Goal: Task Accomplishment & Management: Manage account settings

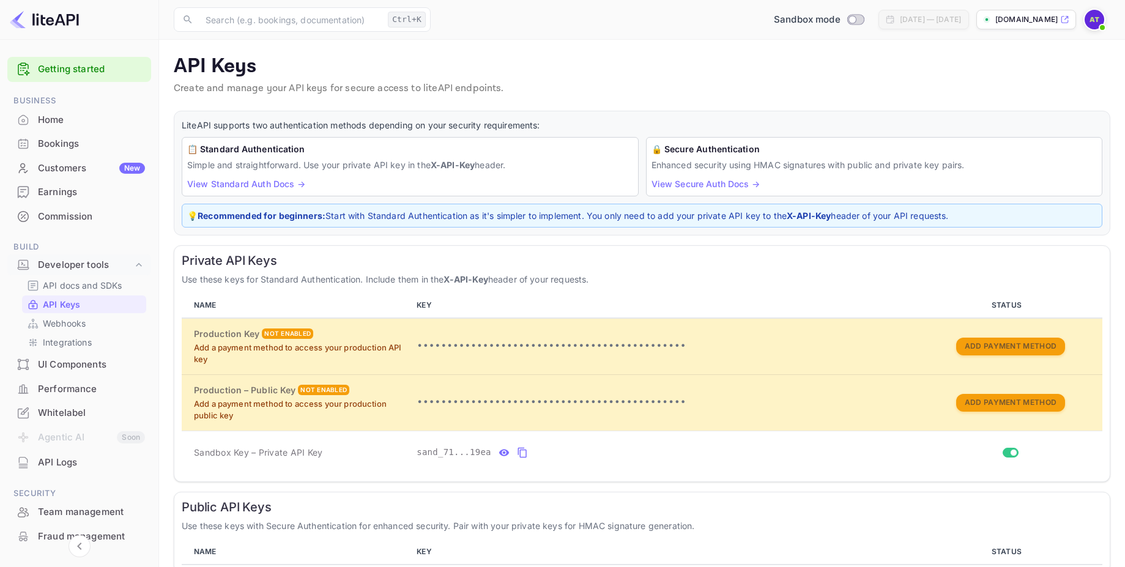
click at [1088, 23] on img at bounding box center [1095, 20] width 20 height 20
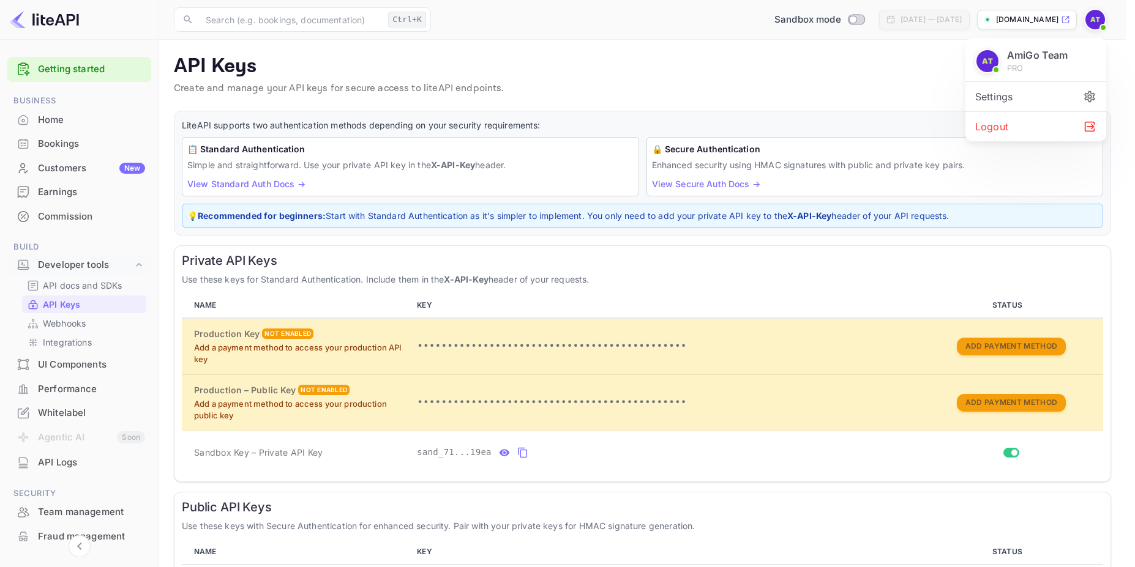
click at [1009, 95] on div "Settings" at bounding box center [1035, 96] width 141 height 29
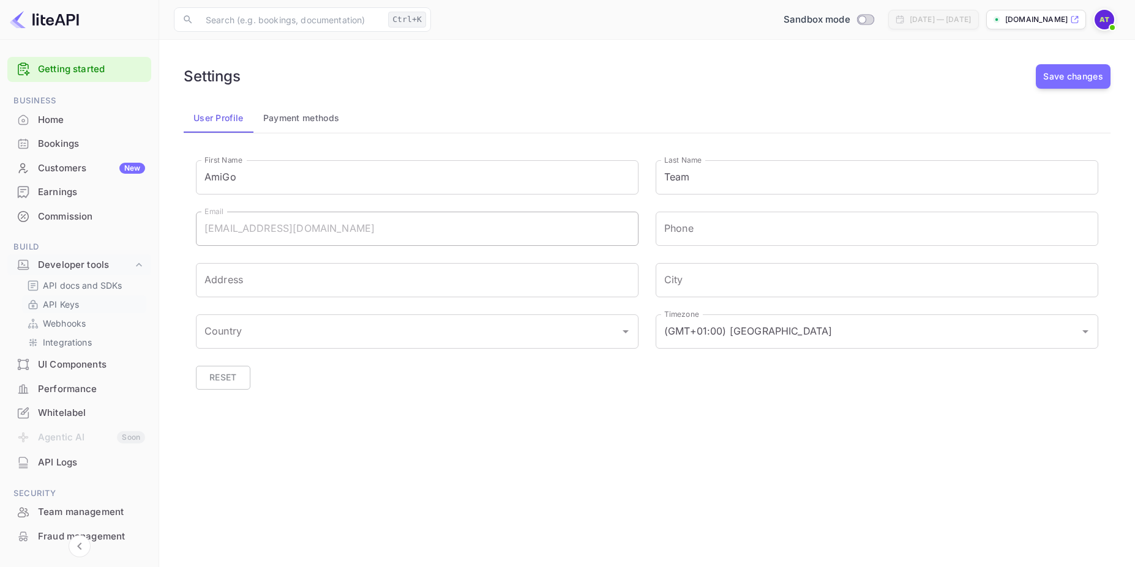
click at [72, 304] on p "API Keys" at bounding box center [61, 304] width 36 height 13
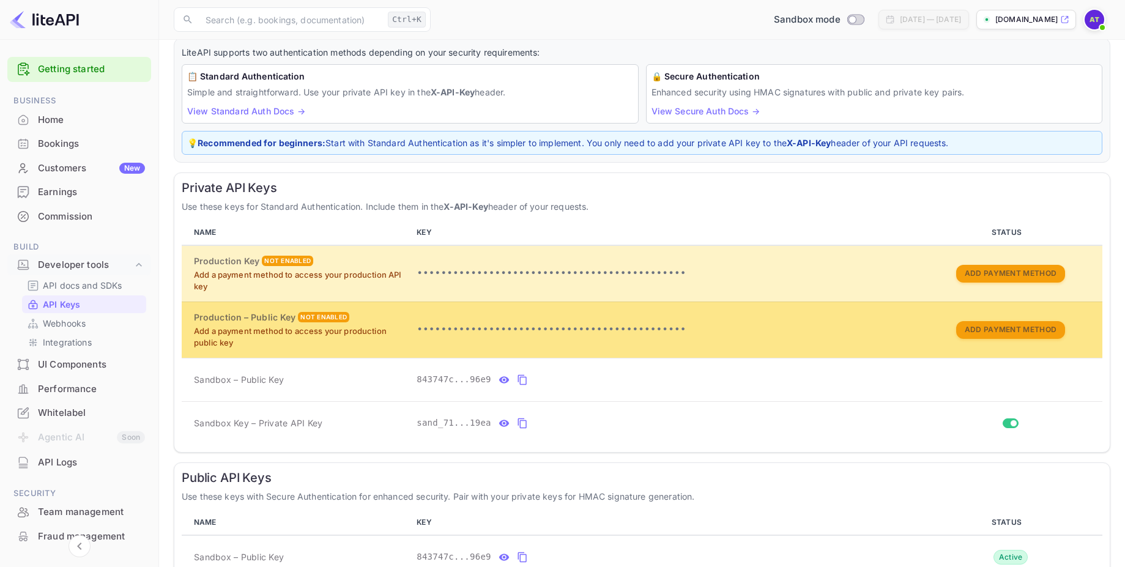
scroll to position [144, 0]
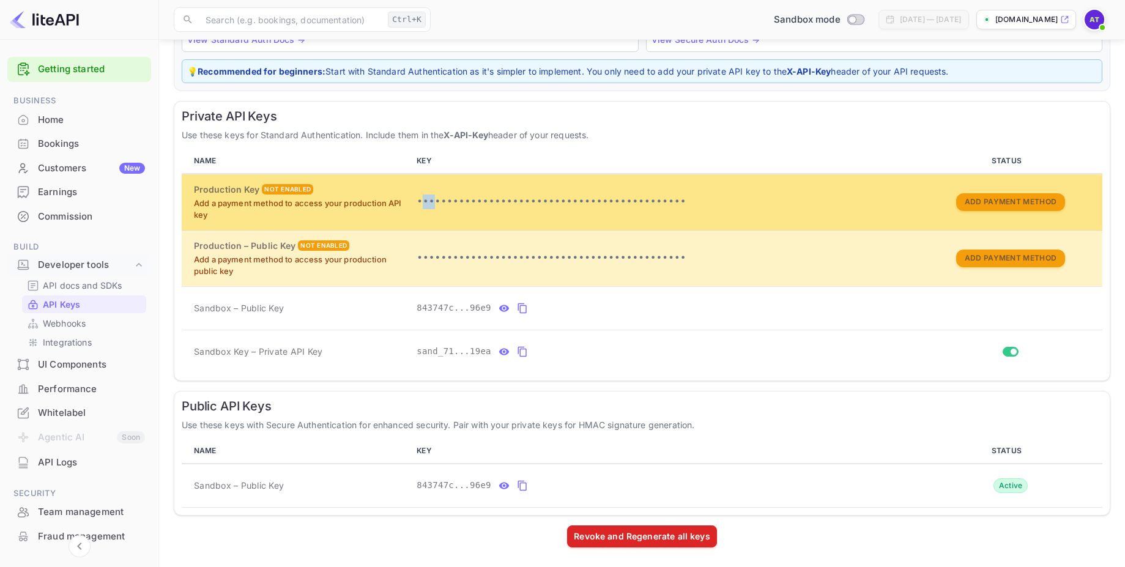
drag, startPoint x: 427, startPoint y: 196, endPoint x: 435, endPoint y: 199, distance: 8.3
click at [435, 199] on p "•••••••••••••••••••••••••••••••••••••••••••••" at bounding box center [665, 202] width 497 height 15
click at [436, 198] on p "•••••••••••••••••••••••••••••••••••••••••••••" at bounding box center [665, 202] width 497 height 15
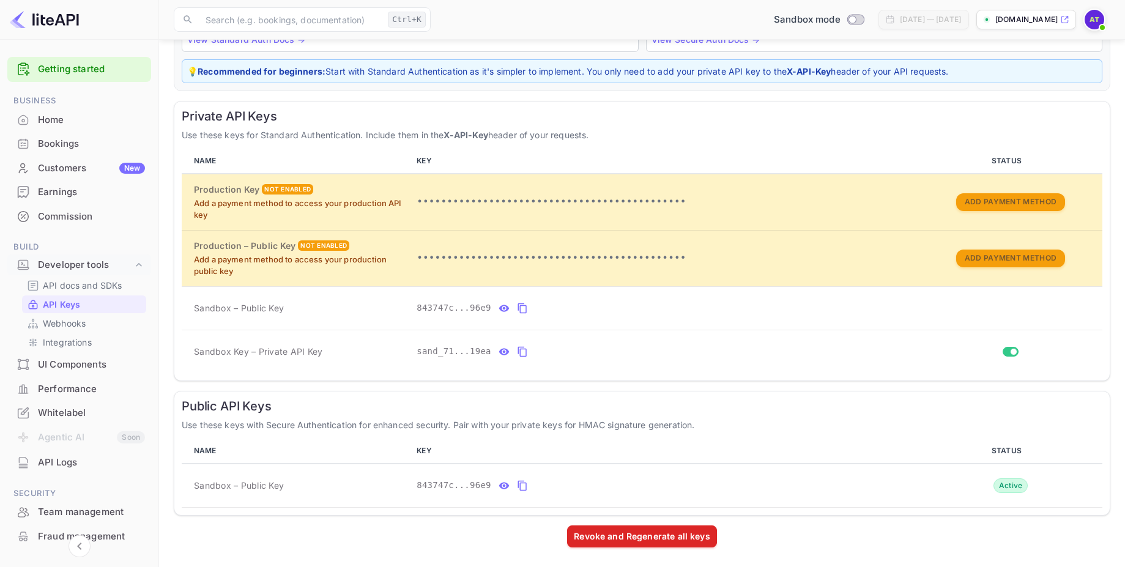
click at [1067, 17] on icon at bounding box center [1065, 20] width 7 height 7
click at [73, 290] on p "API docs and SDKs" at bounding box center [83, 285] width 80 height 13
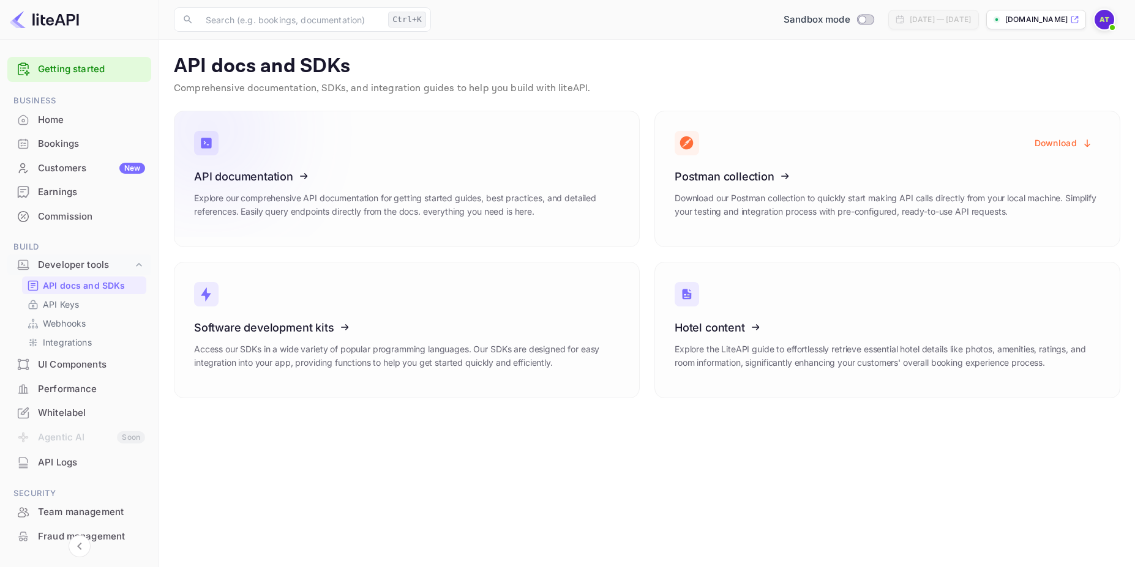
click at [262, 179] on icon at bounding box center [269, 174] width 190 height 126
click at [323, 286] on icon at bounding box center [269, 326] width 190 height 126
click at [780, 157] on icon at bounding box center [750, 174] width 190 height 126
click at [1057, 144] on button "Download" at bounding box center [1063, 143] width 73 height 24
click at [77, 300] on p "API Keys" at bounding box center [61, 304] width 36 height 13
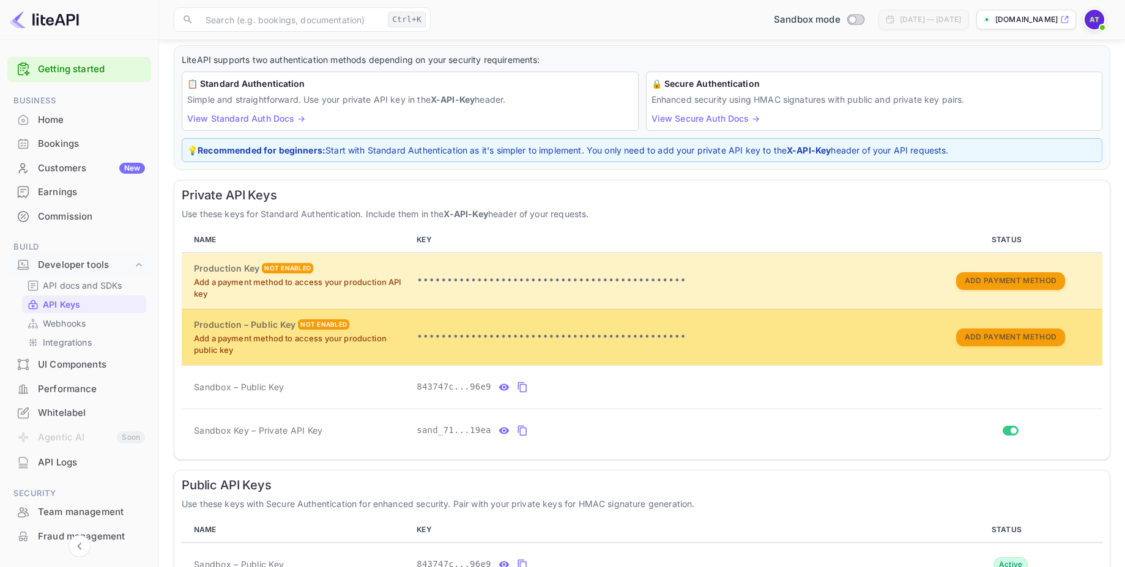
scroll to position [144, 0]
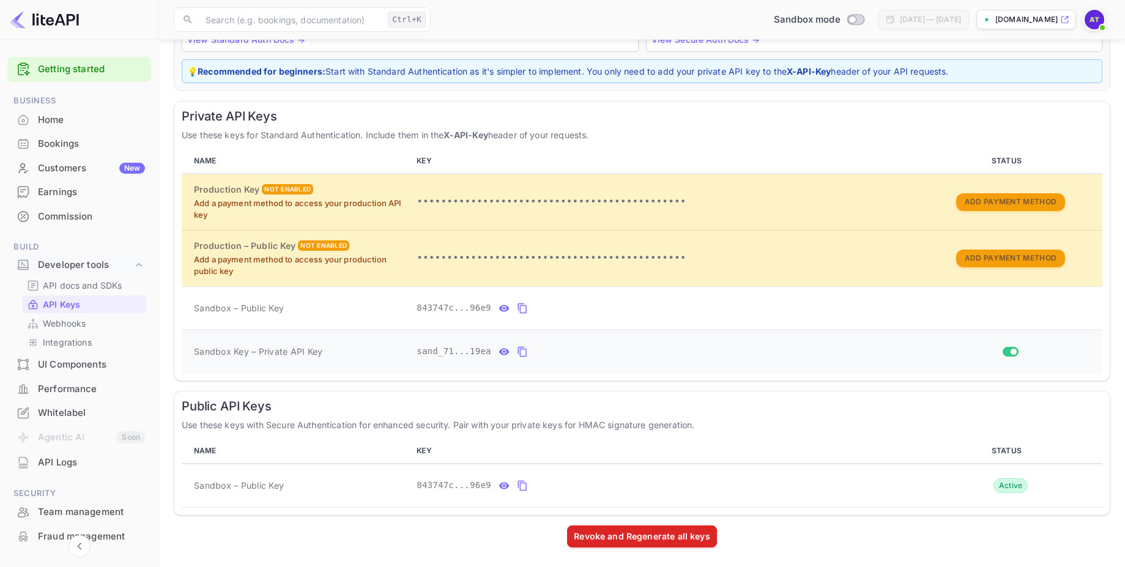
click at [501, 349] on icon "private api keys table" at bounding box center [504, 351] width 10 height 7
click at [663, 356] on icon "private api keys table" at bounding box center [666, 352] width 9 height 10
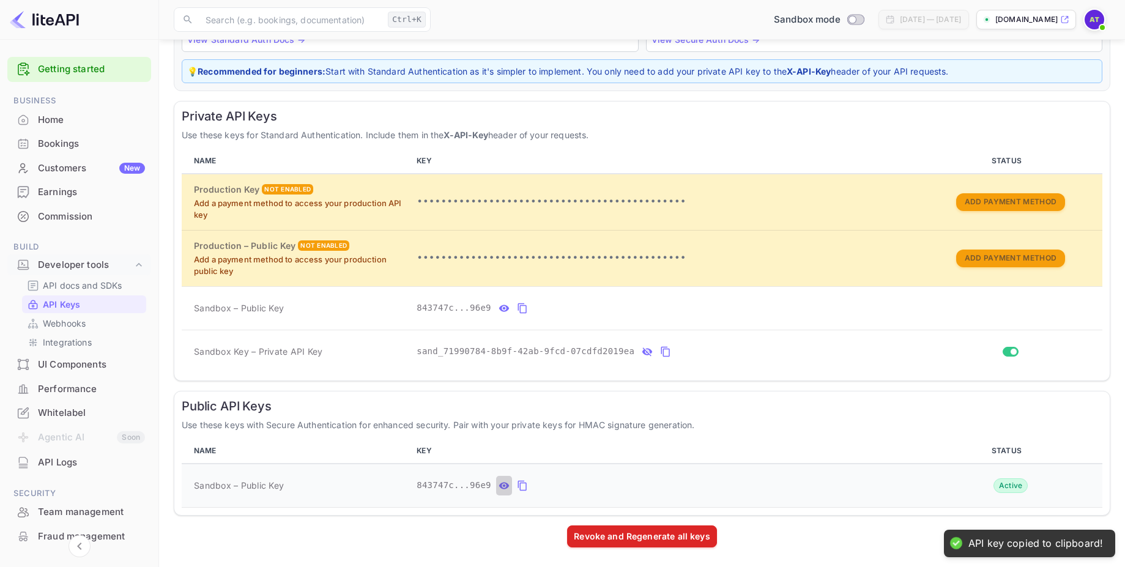
click at [500, 491] on icon "public api keys table" at bounding box center [504, 486] width 11 height 15
click at [502, 311] on icon "private api keys table" at bounding box center [504, 308] width 10 height 7
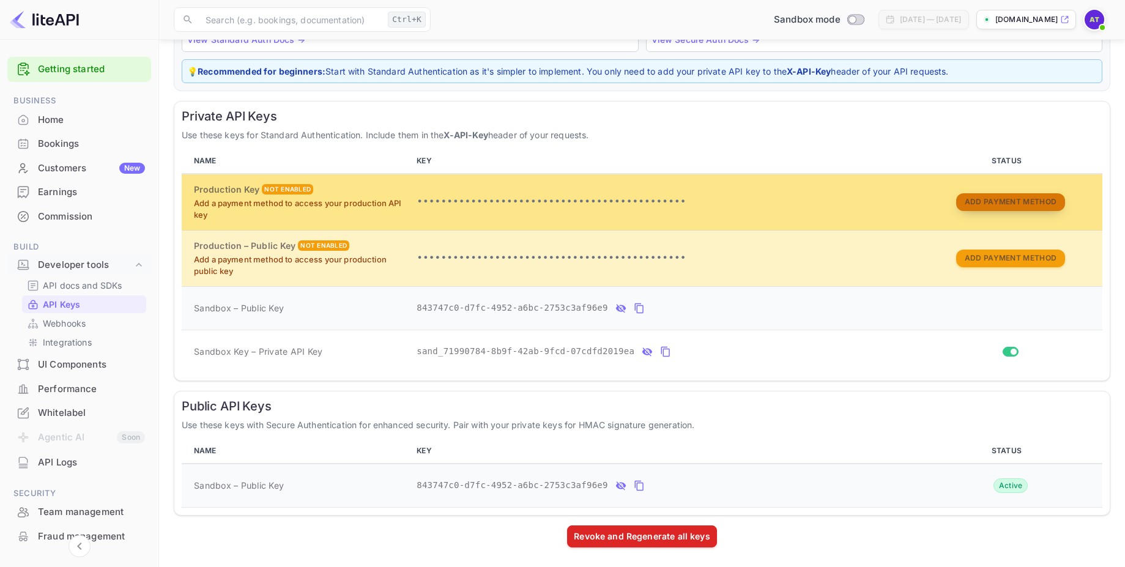
click at [981, 201] on button "Add Payment Method" at bounding box center [1011, 202] width 109 height 18
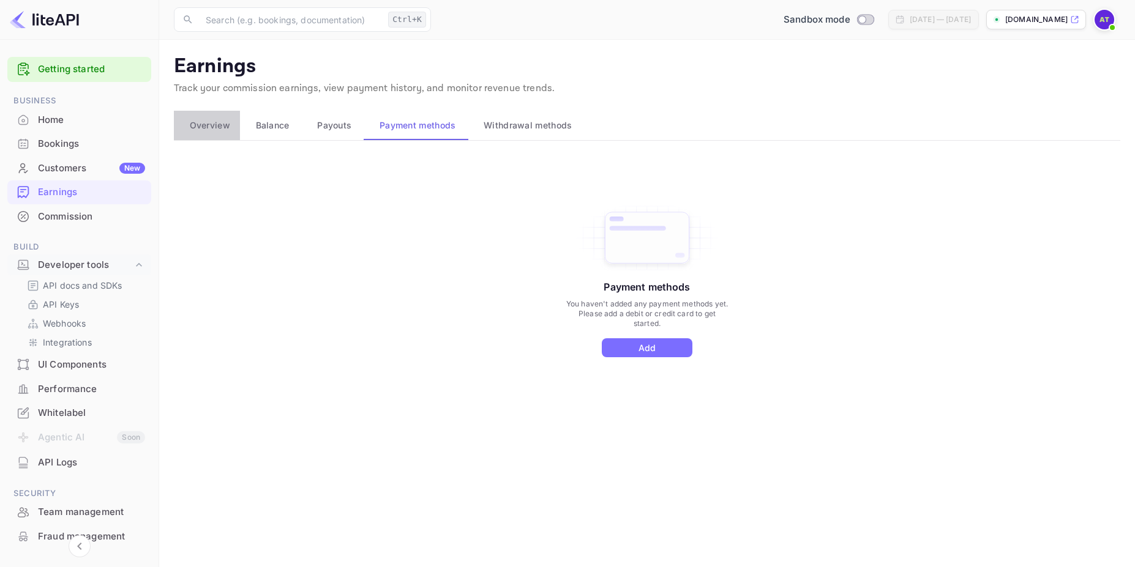
click at [222, 128] on span "Overview" at bounding box center [210, 125] width 40 height 15
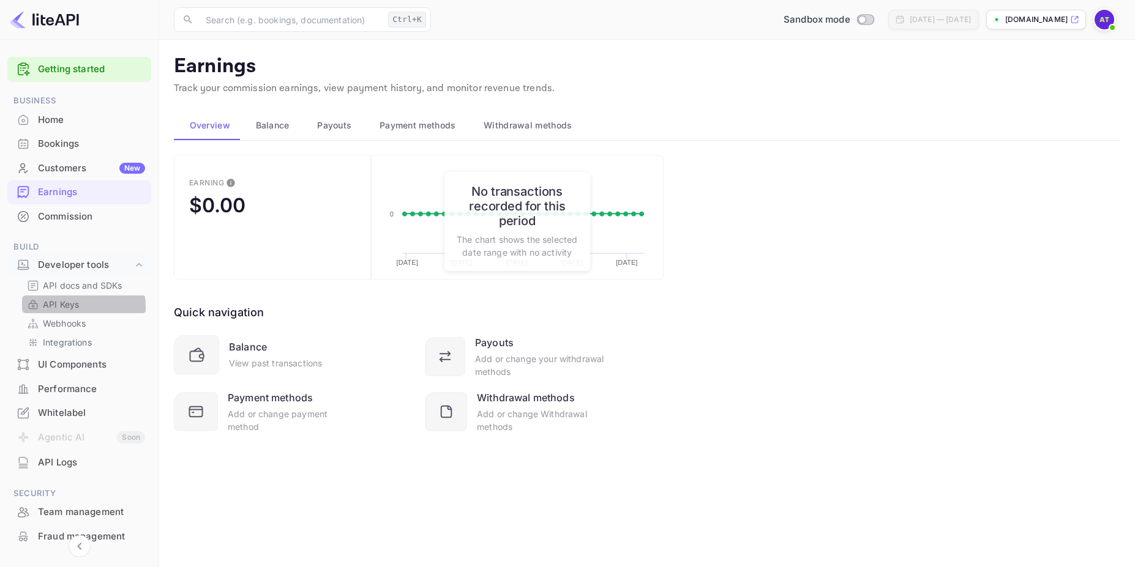
click at [64, 307] on p "API Keys" at bounding box center [61, 304] width 36 height 13
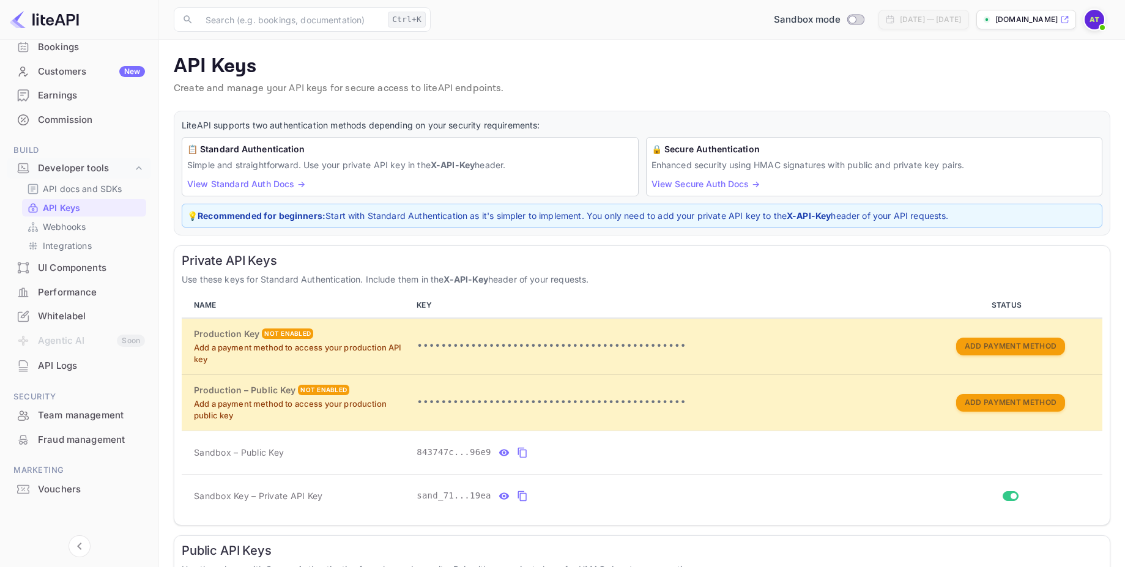
scroll to position [99, 0]
click at [1092, 20] on img at bounding box center [1095, 20] width 20 height 20
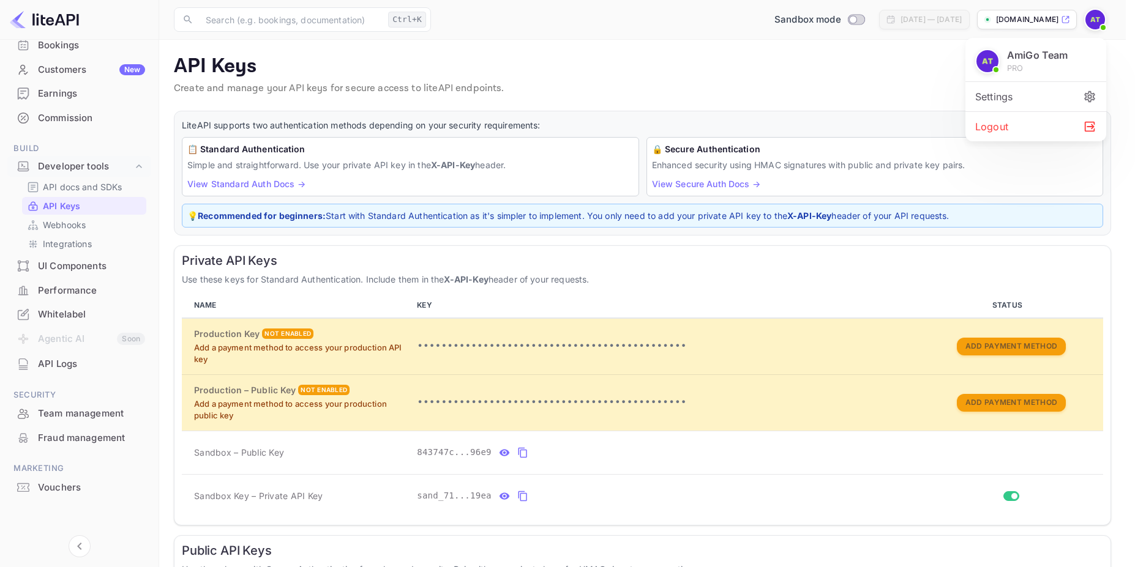
click at [740, 78] on div at bounding box center [567, 283] width 1135 height 567
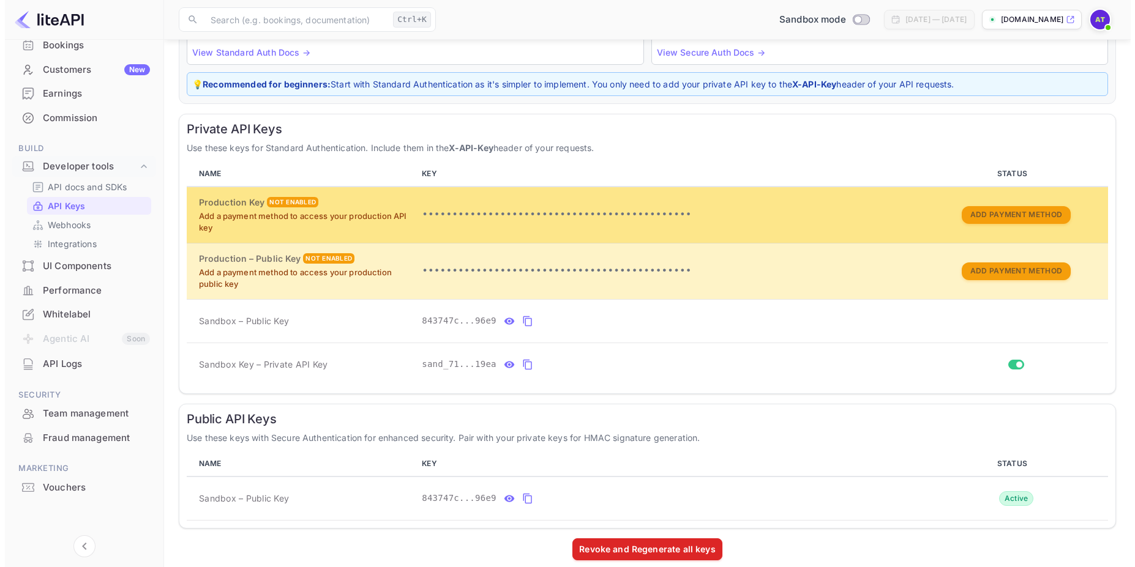
scroll to position [0, 0]
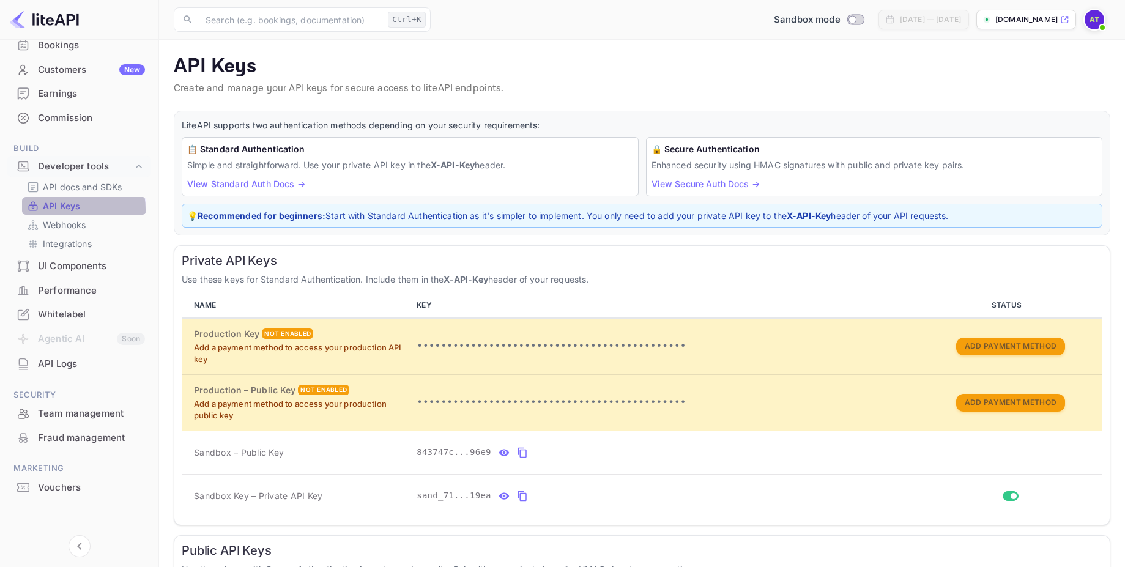
click at [70, 209] on p "API Keys" at bounding box center [61, 206] width 37 height 13
click at [48, 20] on img at bounding box center [44, 20] width 69 height 20
click at [67, 293] on div "Performance" at bounding box center [91, 291] width 107 height 14
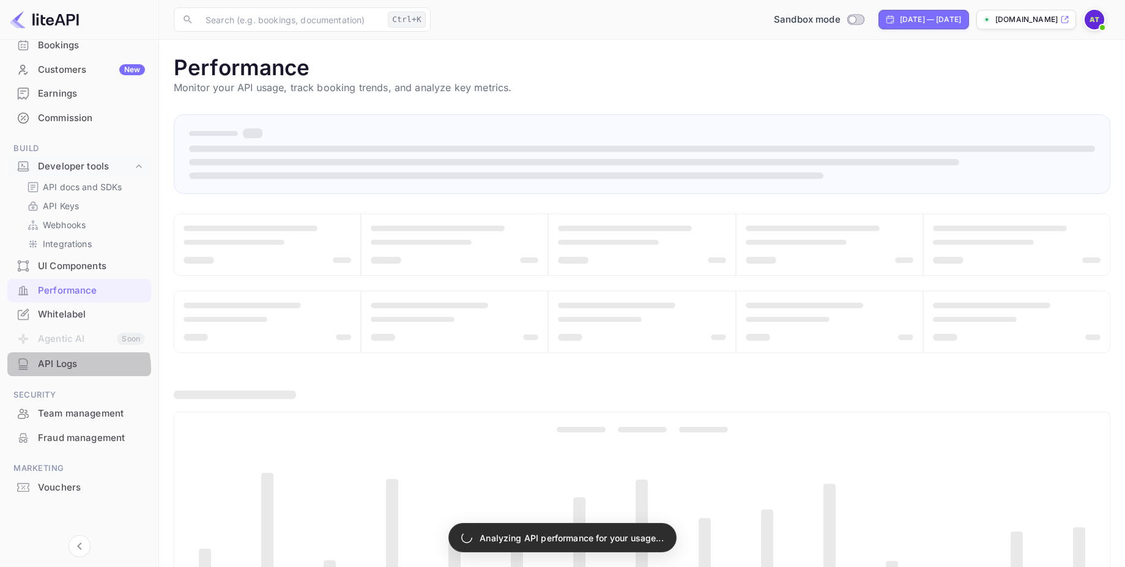
click at [70, 369] on div "API Logs" at bounding box center [91, 364] width 107 height 14
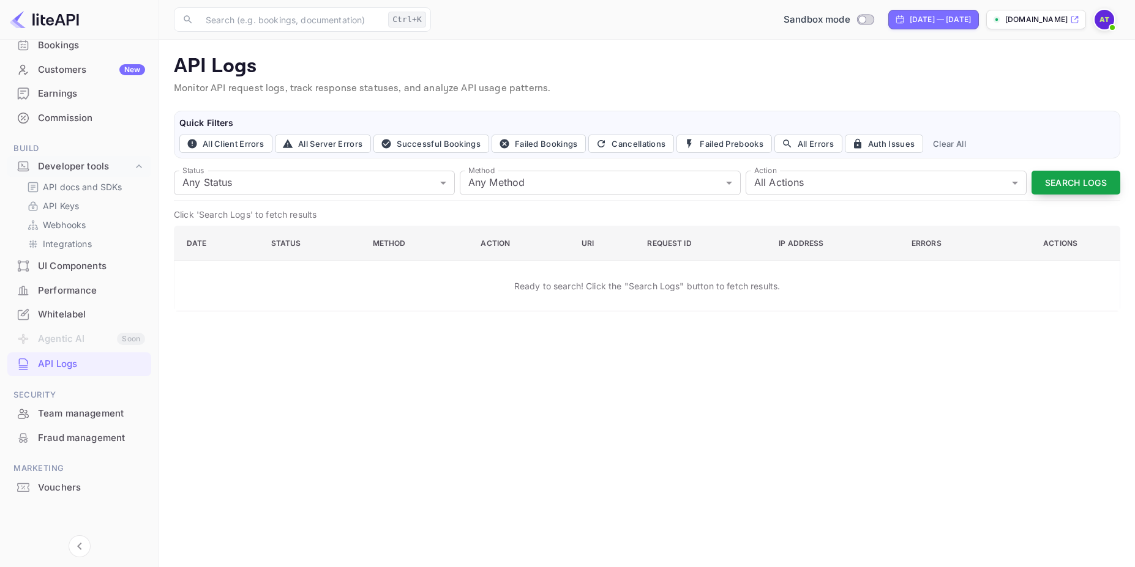
click at [1058, 173] on button "Search Logs" at bounding box center [1075, 183] width 89 height 24
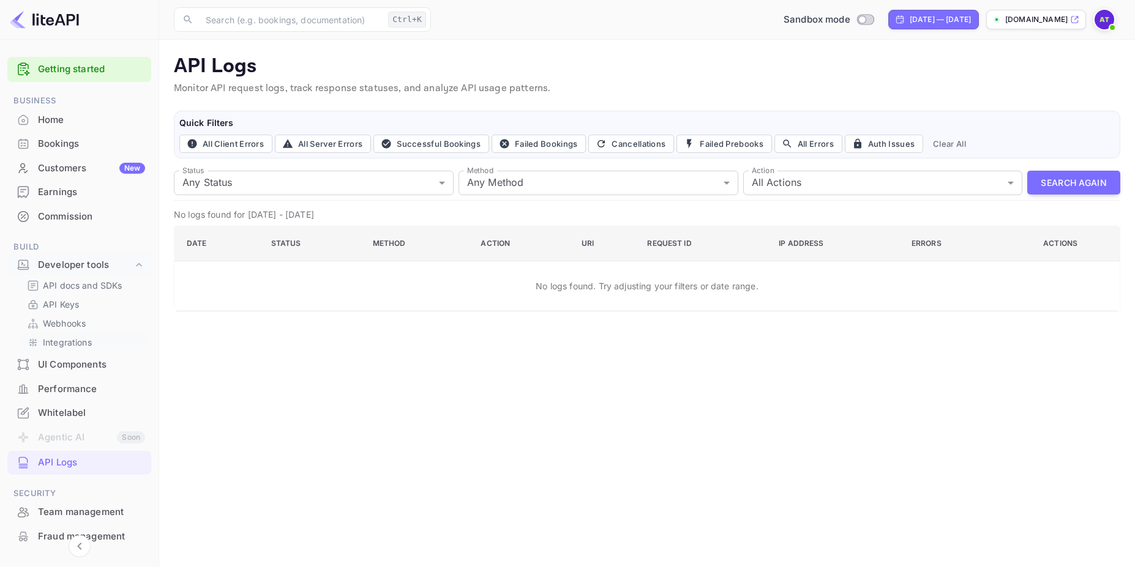
click at [70, 341] on p "Integrations" at bounding box center [67, 342] width 49 height 13
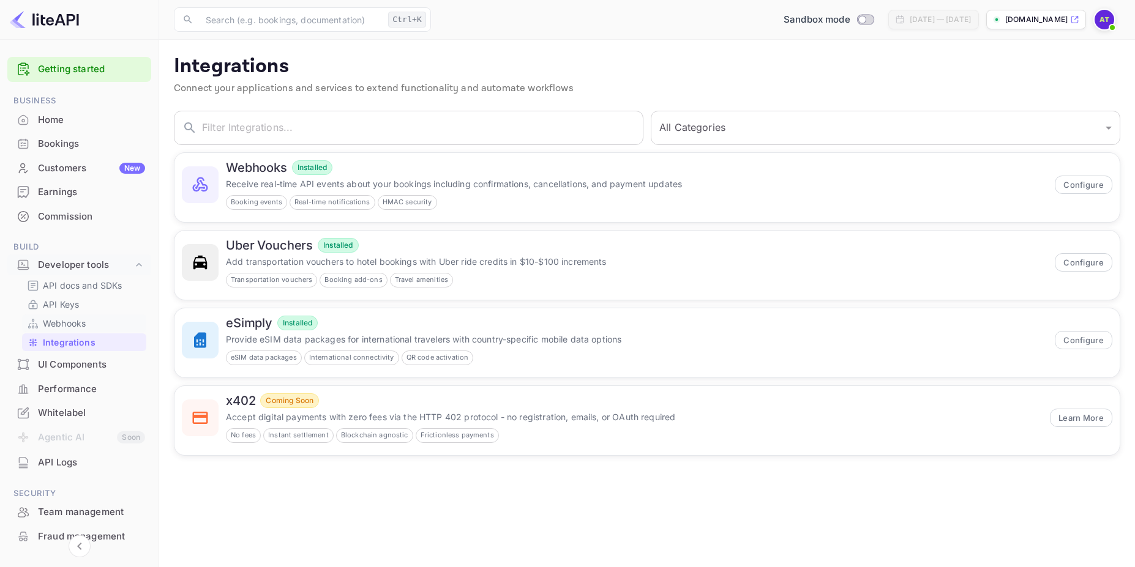
click at [59, 324] on p "Webhooks" at bounding box center [64, 323] width 43 height 13
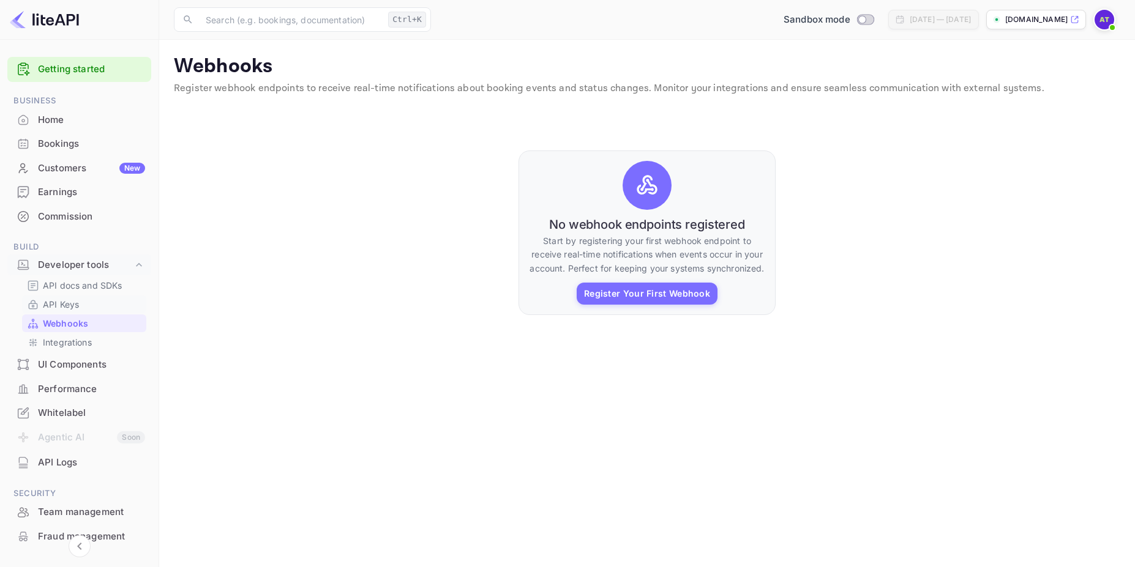
click at [65, 304] on p "API Keys" at bounding box center [61, 304] width 36 height 13
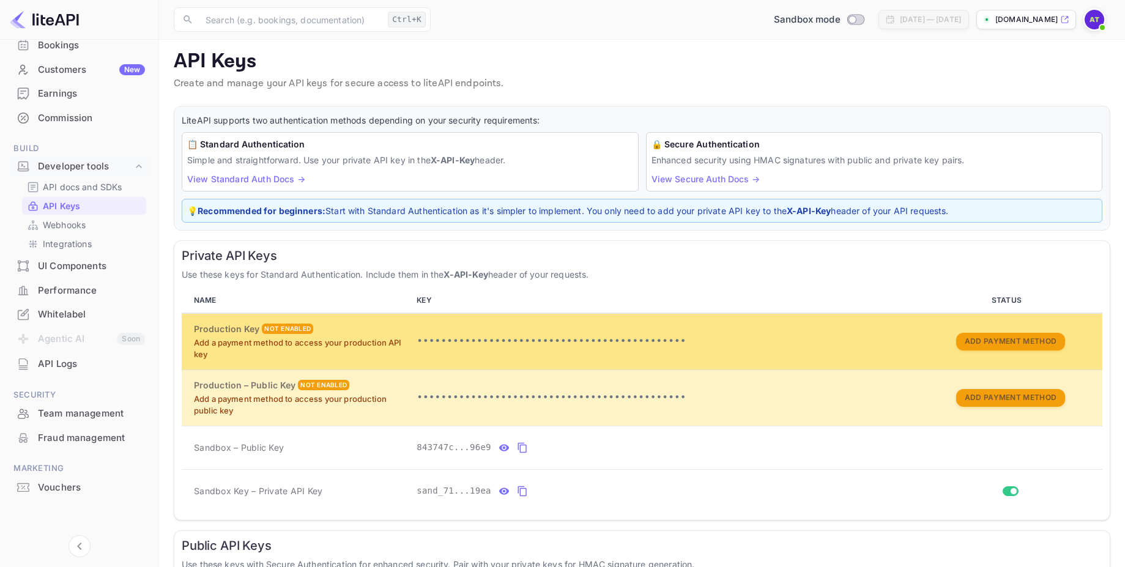
scroll to position [144, 0]
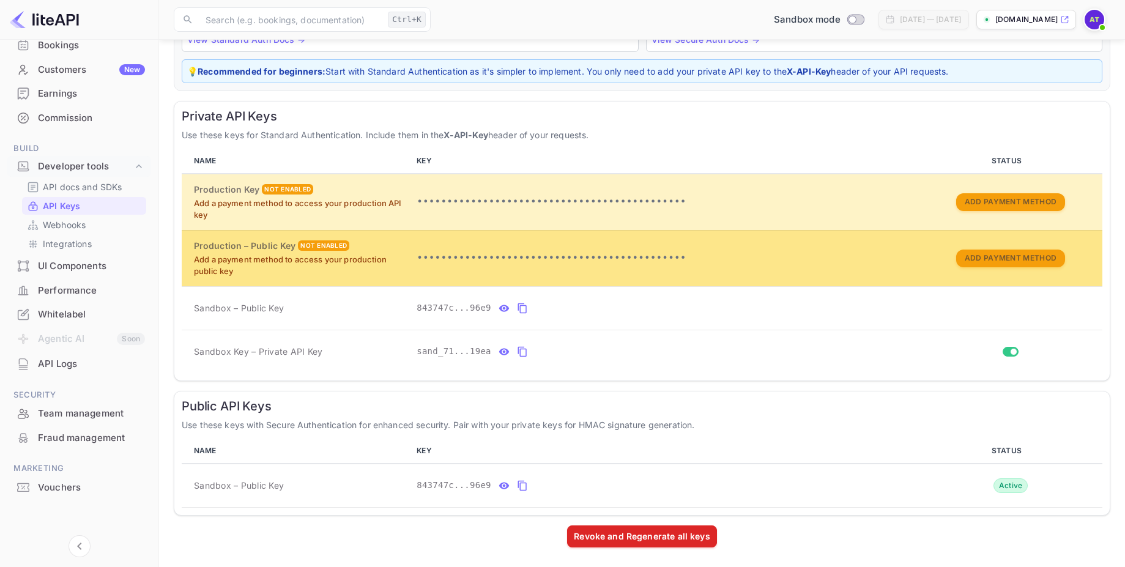
click at [323, 244] on div "Not enabled" at bounding box center [323, 246] width 51 height 10
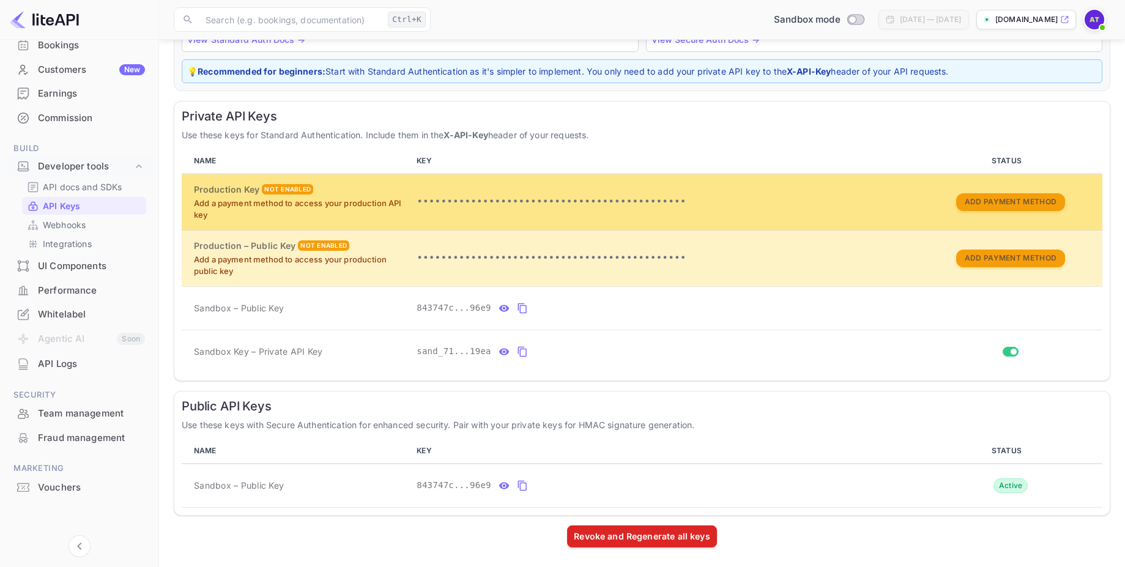
click at [280, 192] on div "Not enabled" at bounding box center [287, 189] width 51 height 10
click at [474, 203] on p "•••••••••••••••••••••••••••••••••••••••••••••" at bounding box center [665, 202] width 497 height 15
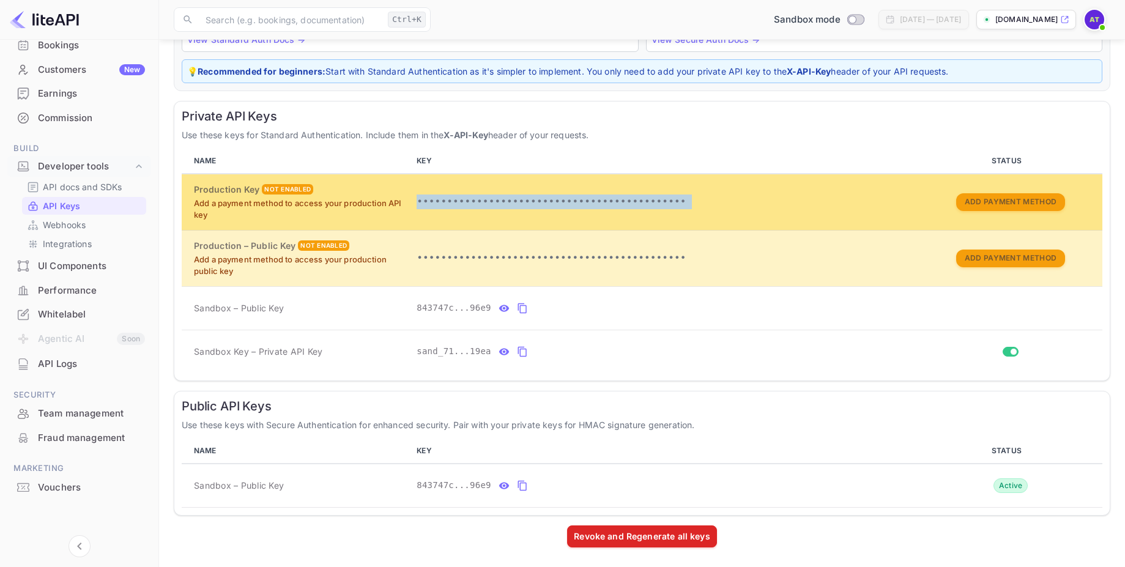
click at [474, 203] on p "•••••••••••••••••••••••••••••••••••••••••••••" at bounding box center [665, 202] width 497 height 15
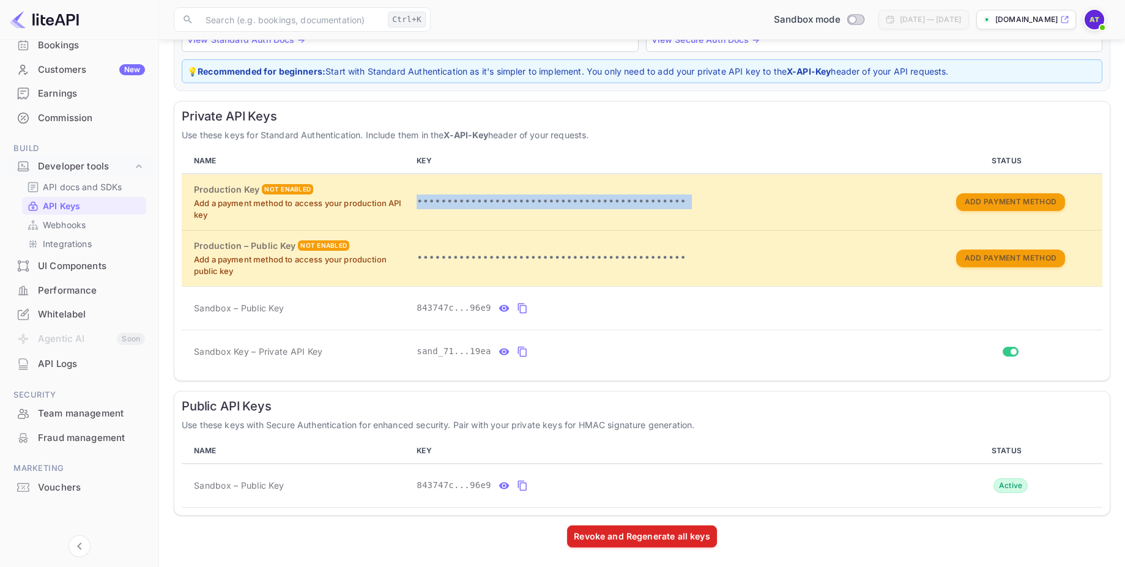
click at [86, 279] on div "Performance" at bounding box center [79, 291] width 144 height 24
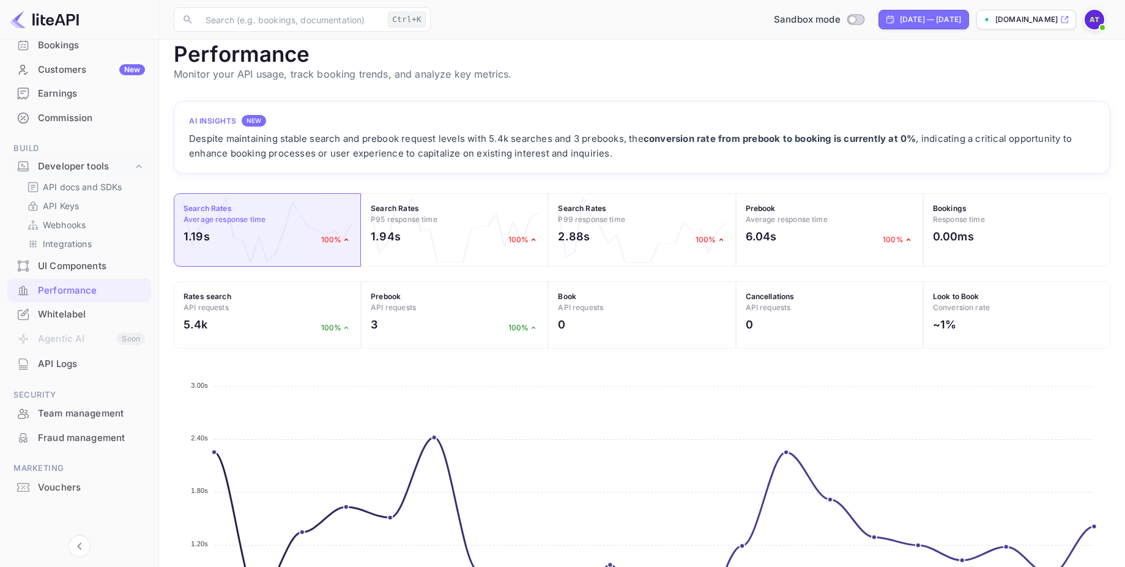
scroll to position [144, 0]
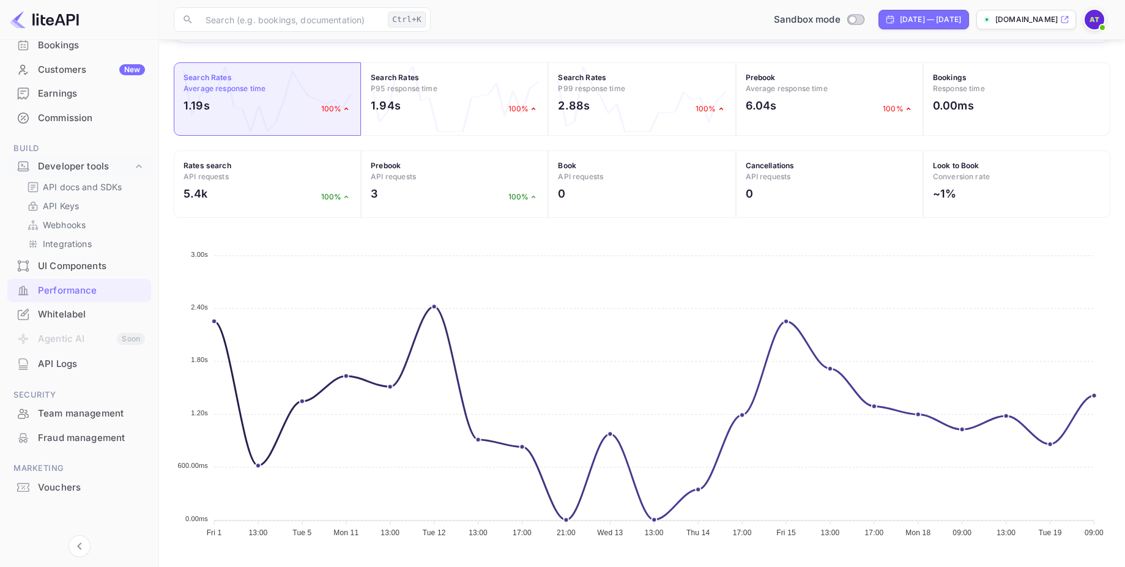
click at [64, 307] on div "Whitelabel" at bounding box center [79, 315] width 144 height 24
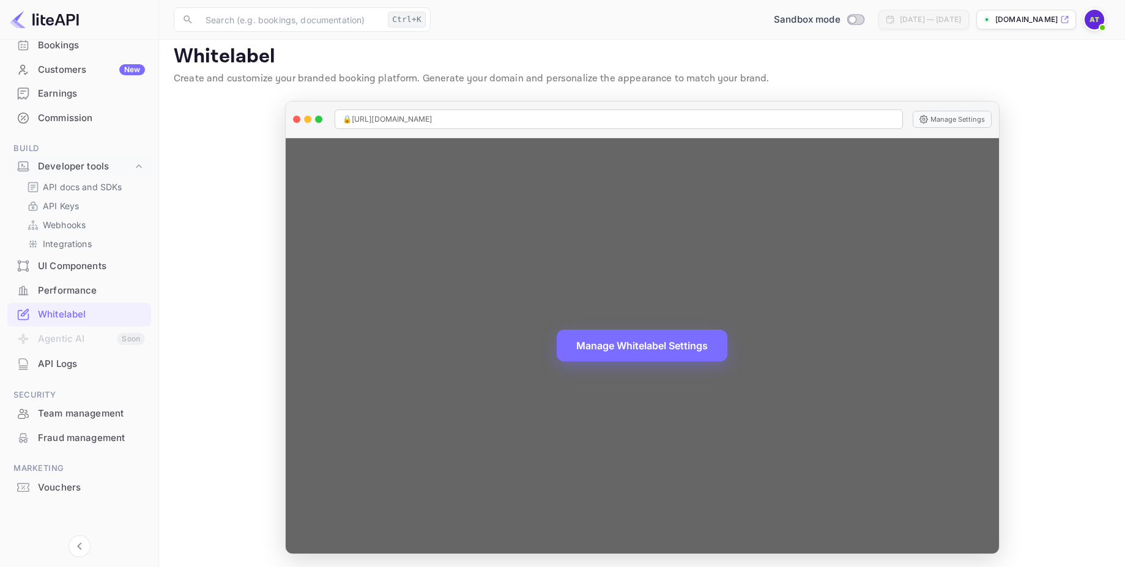
scroll to position [12, 0]
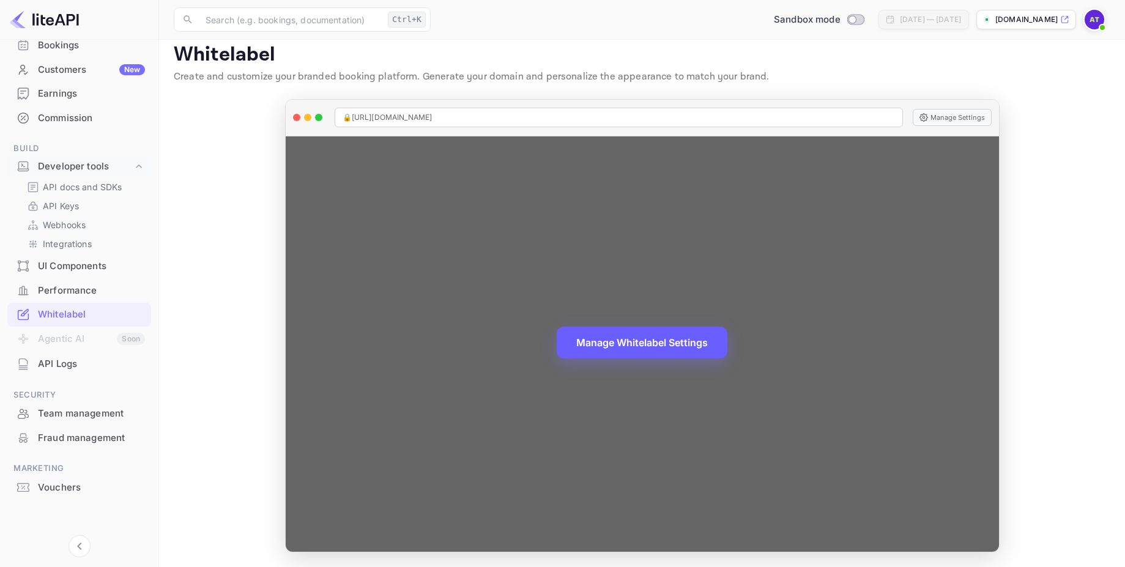
click at [635, 345] on button "Manage Whitelabel Settings" at bounding box center [642, 343] width 171 height 32
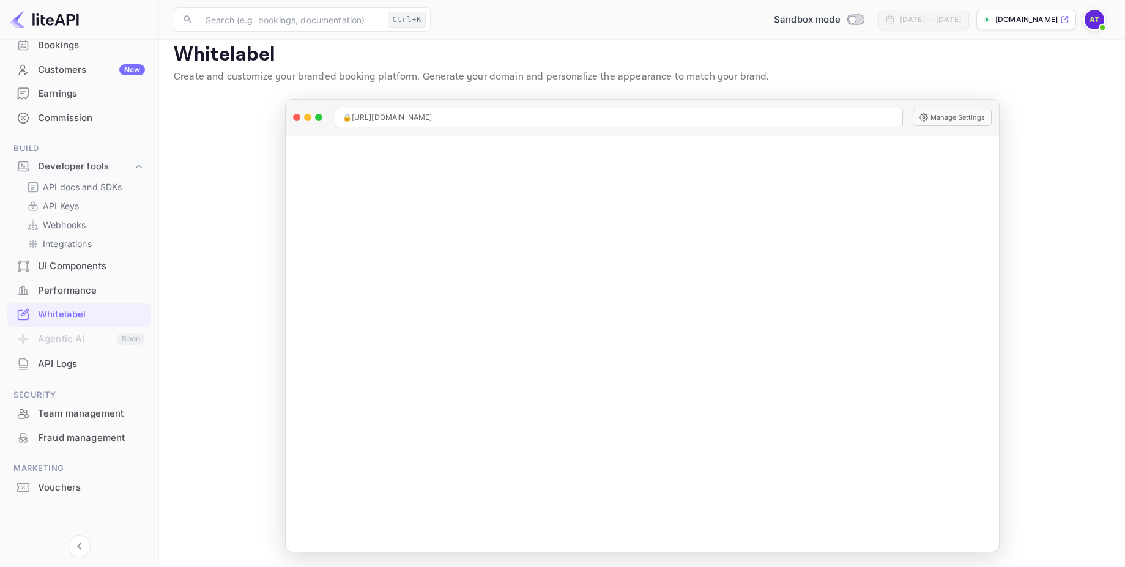
click at [50, 16] on img at bounding box center [44, 20] width 69 height 20
click at [18, 22] on img at bounding box center [44, 20] width 69 height 20
click at [73, 547] on icon "Collapse navigation" at bounding box center [79, 546] width 15 height 15
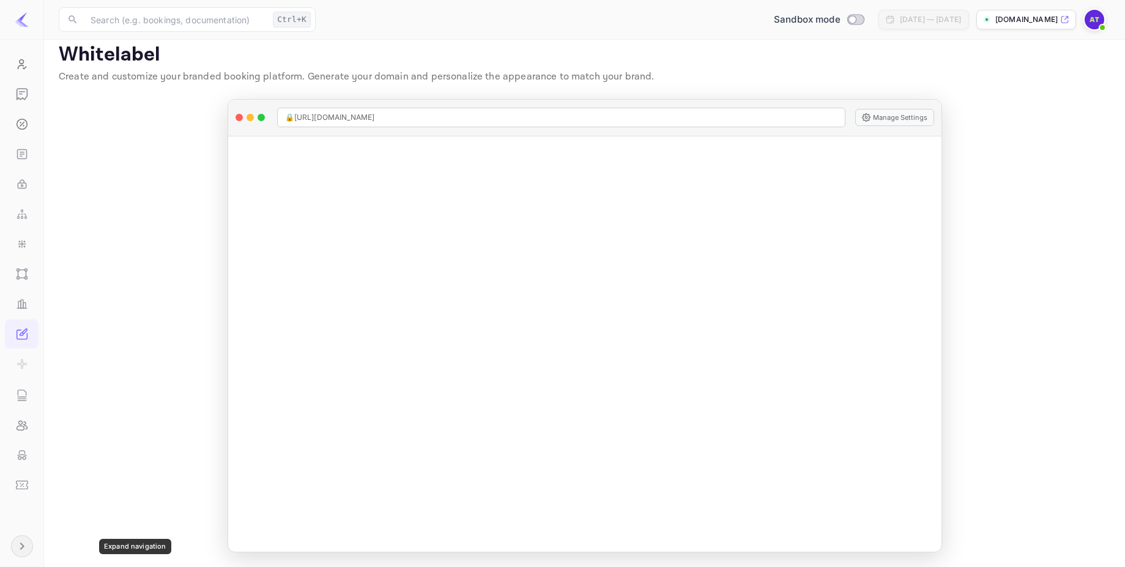
scroll to position [84, 0]
click at [21, 537] on button "Expand navigation" at bounding box center [22, 547] width 22 height 22
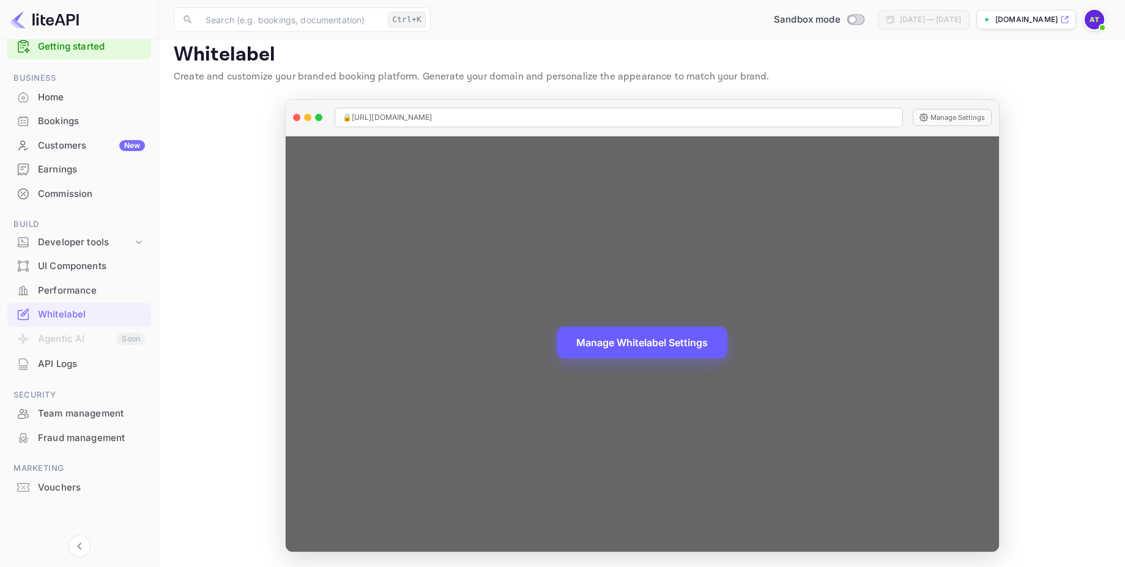
scroll to position [23, 0]
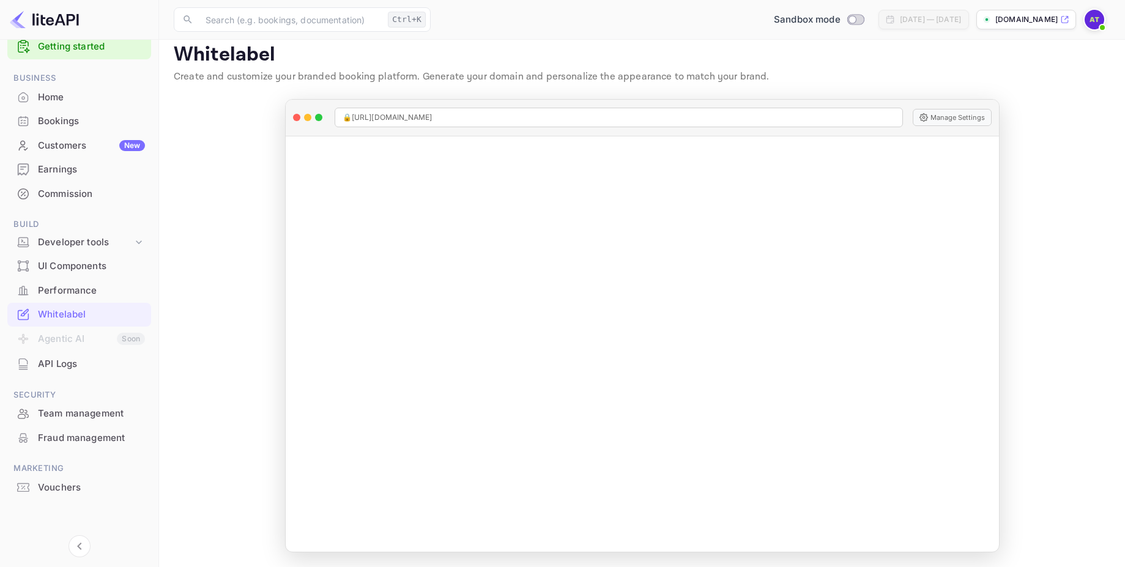
click at [1098, 12] on img at bounding box center [1095, 20] width 20 height 20
click at [992, 92] on div "Settings" at bounding box center [1035, 96] width 141 height 29
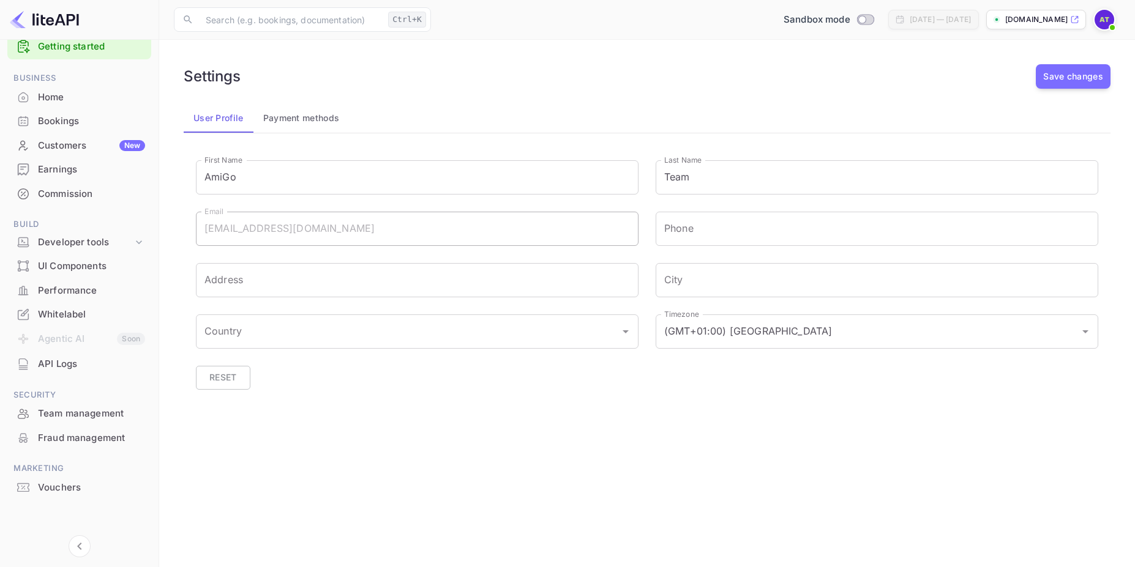
click at [312, 119] on button "Payment methods" at bounding box center [301, 117] width 96 height 29
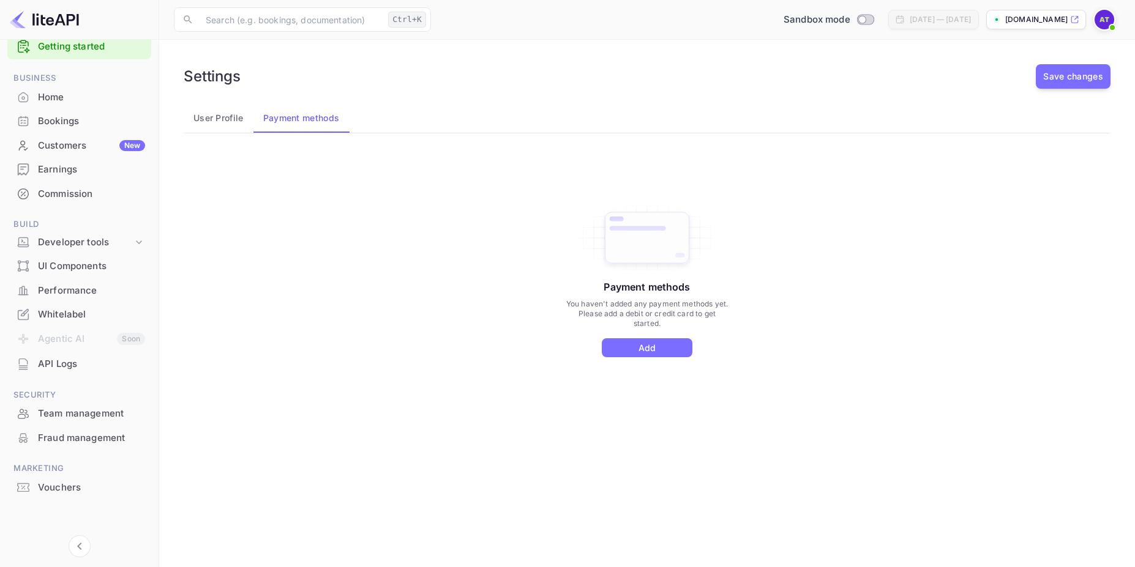
click at [64, 136] on div "Customers New" at bounding box center [79, 146] width 144 height 24
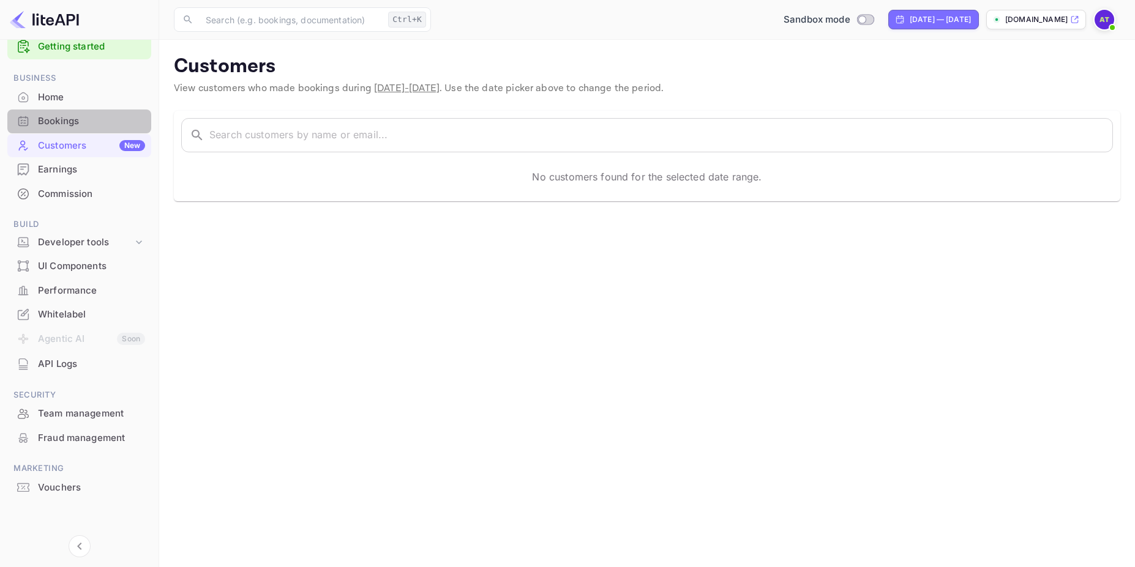
click at [62, 120] on div "Bookings" at bounding box center [91, 121] width 107 height 14
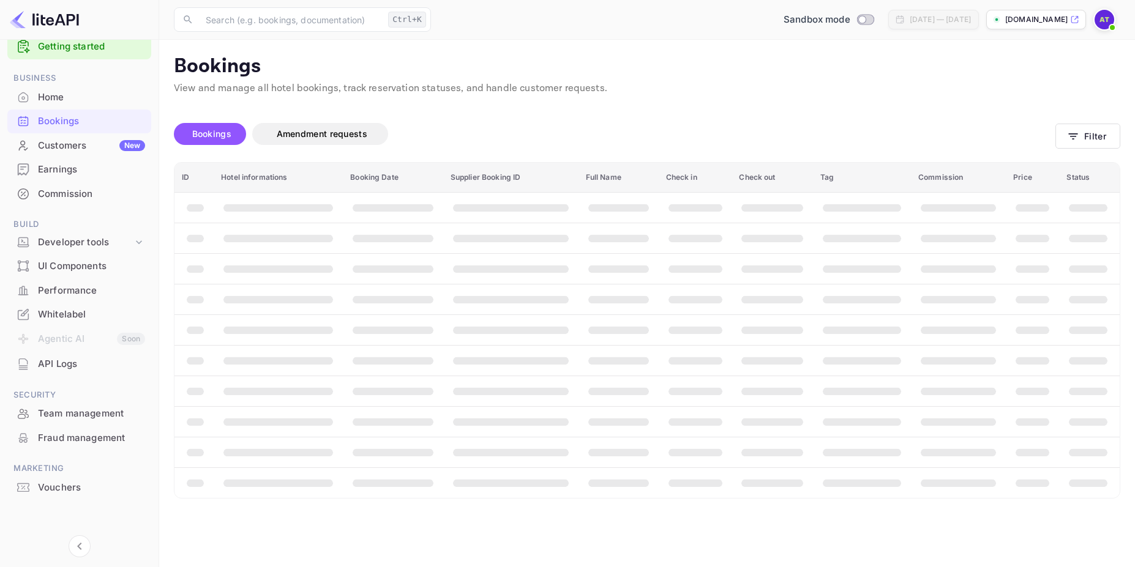
click at [62, 98] on div "Home" at bounding box center [91, 98] width 107 height 14
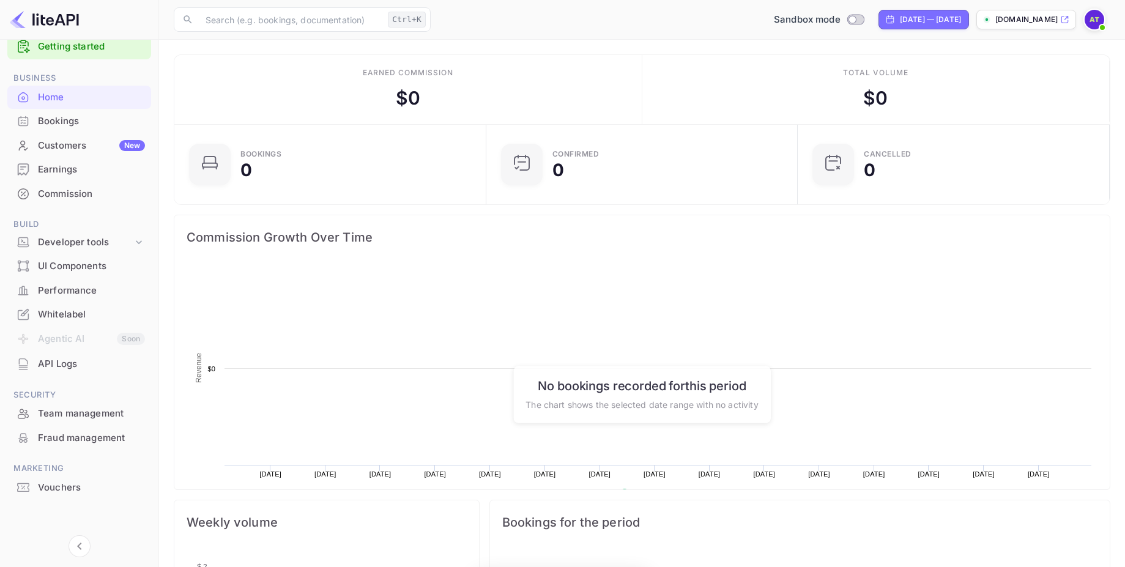
scroll to position [190, 295]
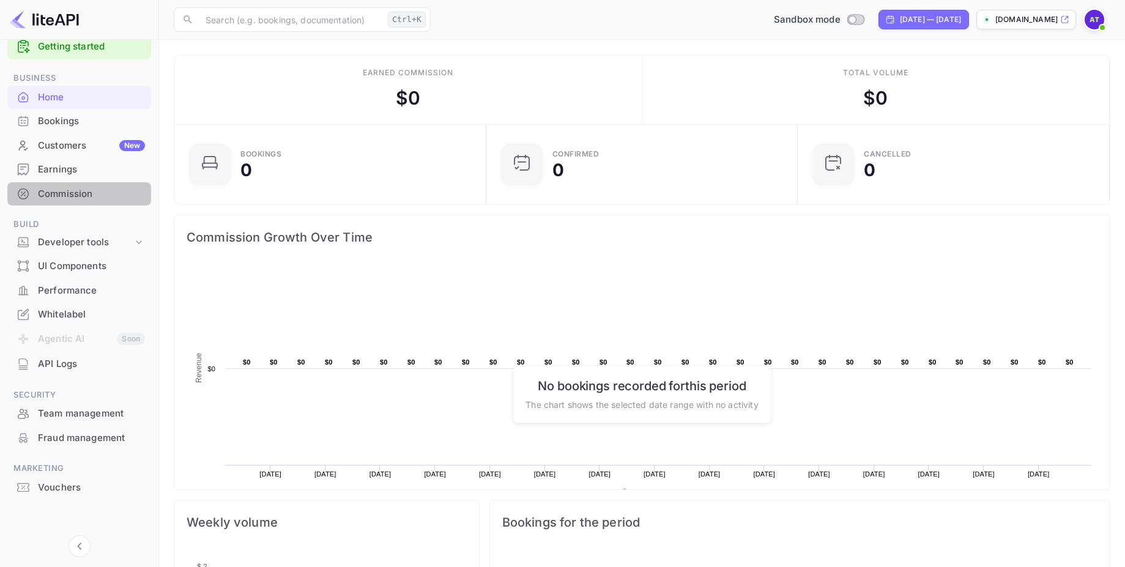
click at [62, 191] on div "Commission" at bounding box center [91, 194] width 107 height 14
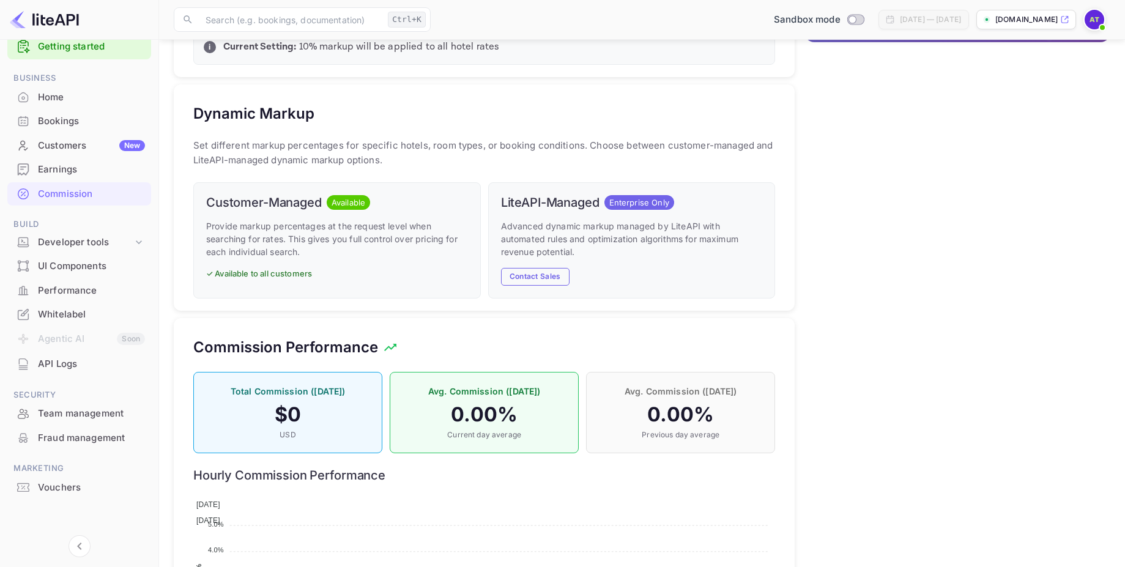
scroll to position [666, 0]
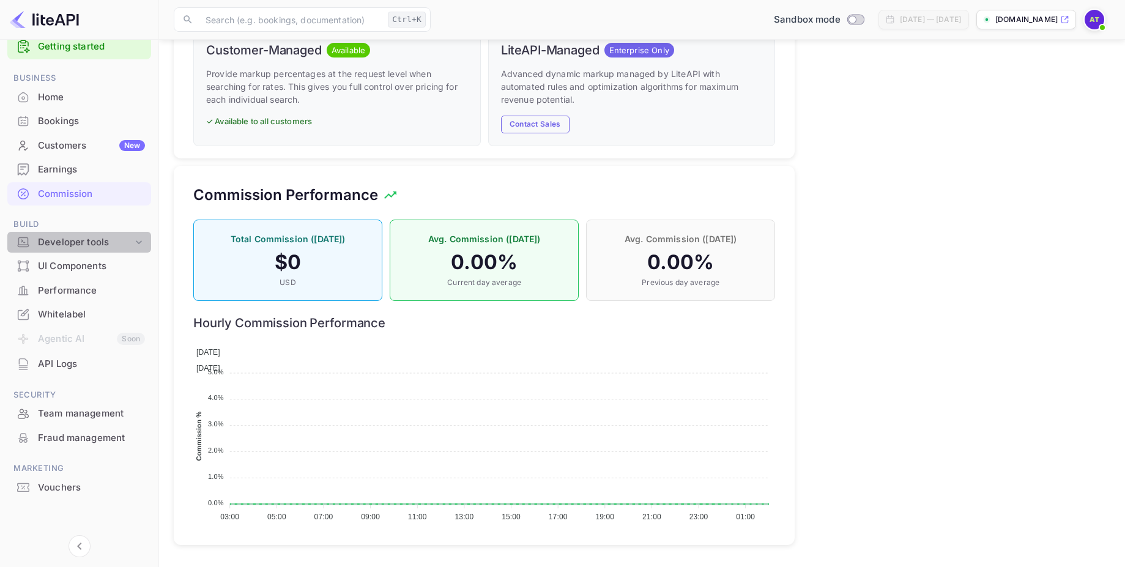
click at [79, 242] on div "Developer tools" at bounding box center [85, 243] width 95 height 14
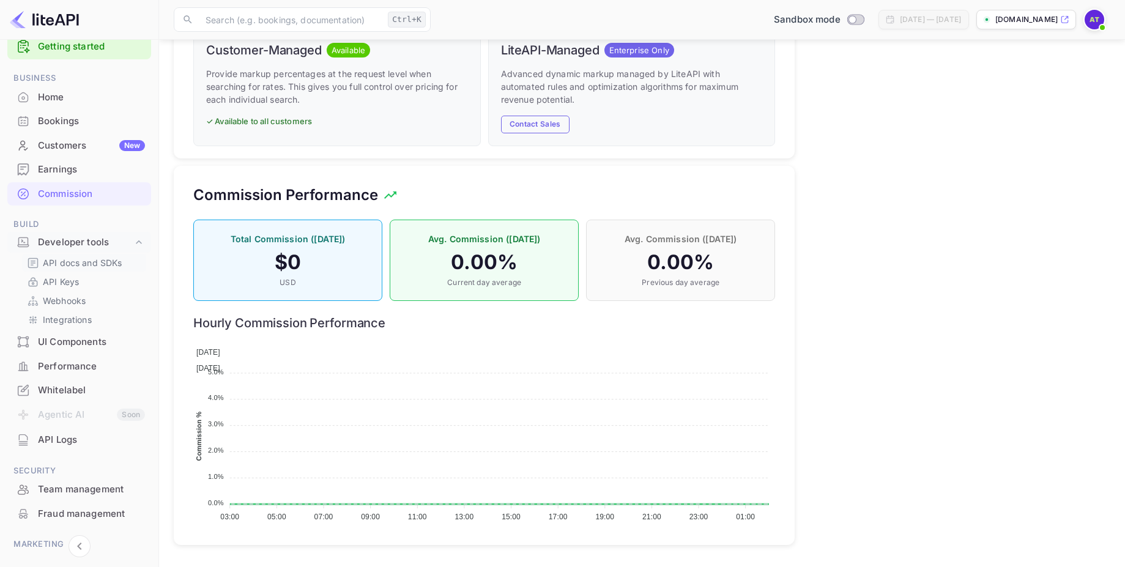
click at [91, 269] on p "API docs and SDKs" at bounding box center [83, 262] width 80 height 13
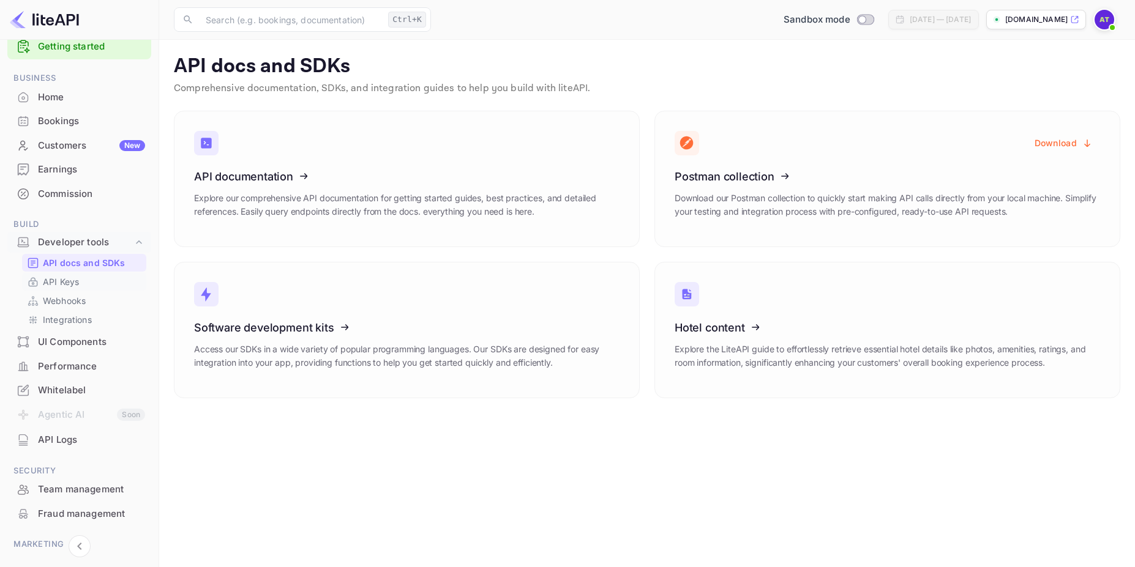
click at [75, 289] on div "API Keys" at bounding box center [84, 282] width 124 height 18
click at [67, 293] on div "Webhooks" at bounding box center [84, 301] width 124 height 18
click at [62, 285] on p "API Keys" at bounding box center [61, 281] width 36 height 13
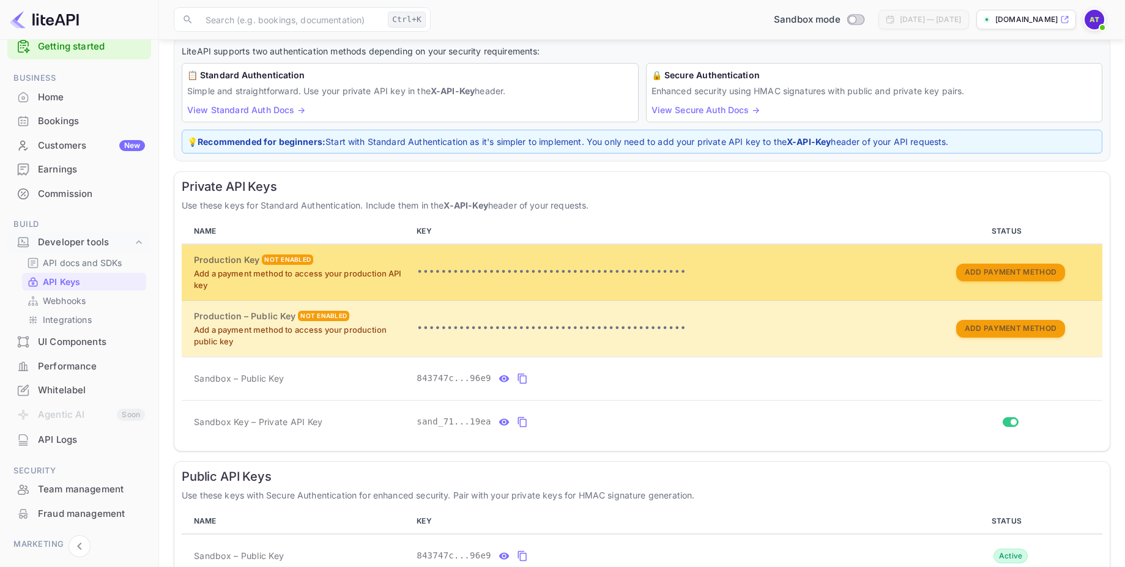
scroll to position [144, 0]
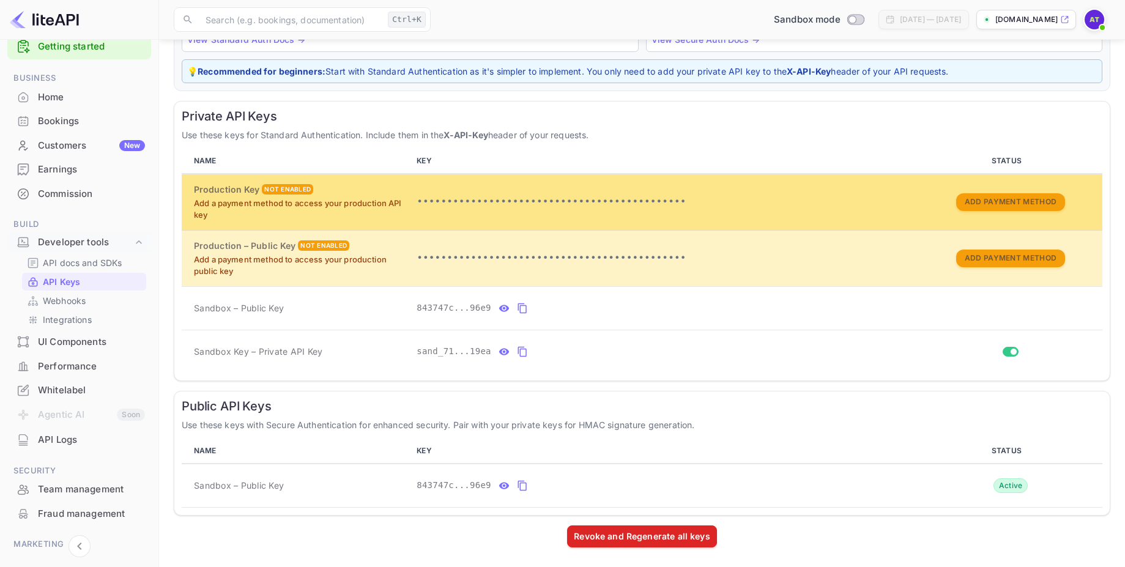
click at [488, 202] on p "•••••••••••••••••••••••••••••••••••••••••••••" at bounding box center [665, 202] width 497 height 15
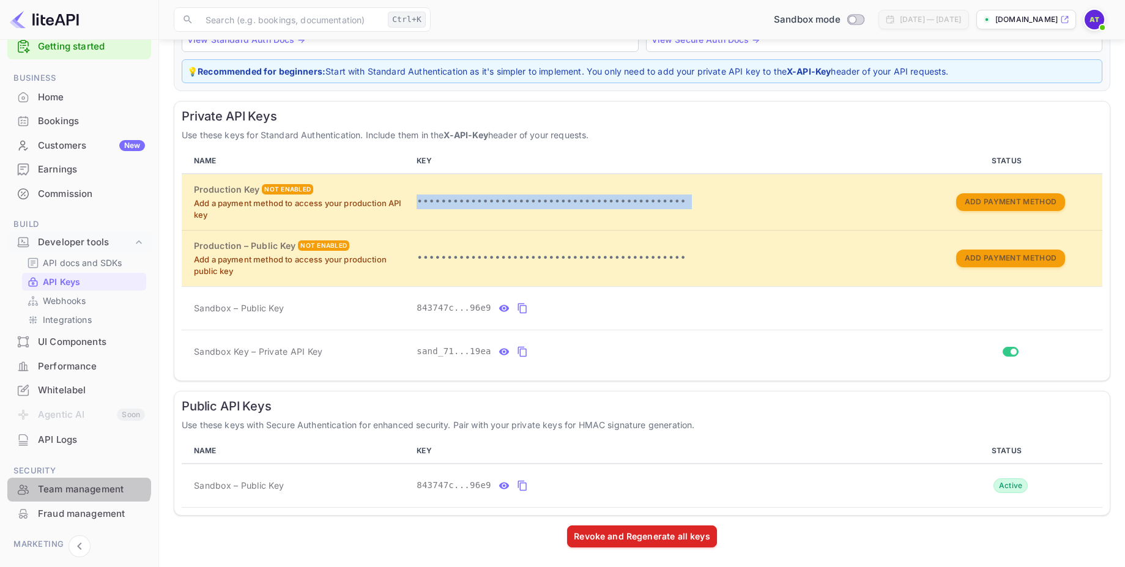
click at [72, 480] on div "Team management" at bounding box center [79, 490] width 144 height 24
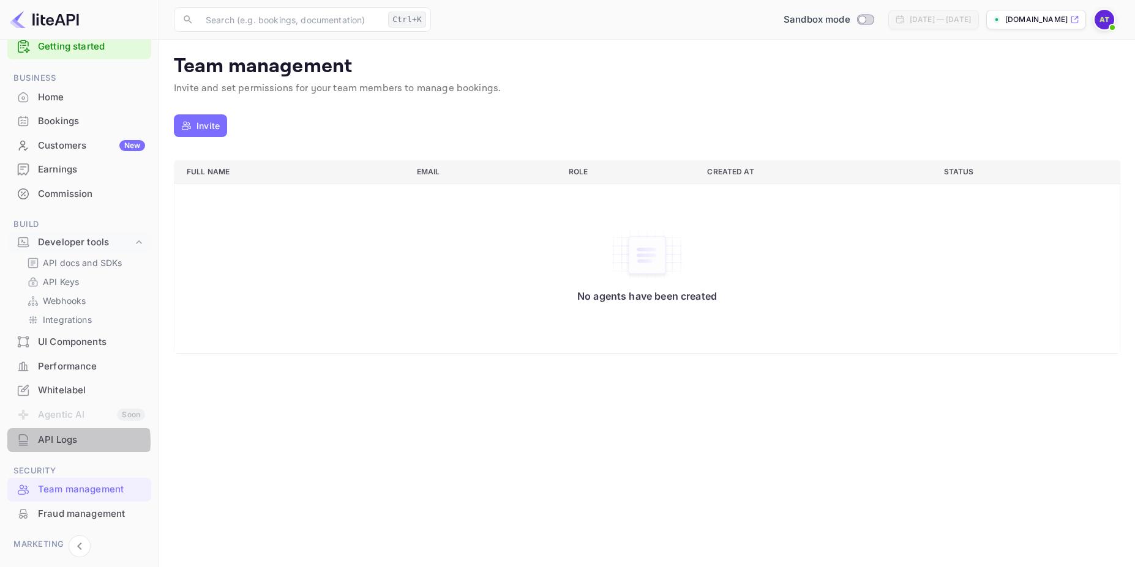
click at [61, 442] on div "API Logs" at bounding box center [91, 440] width 107 height 14
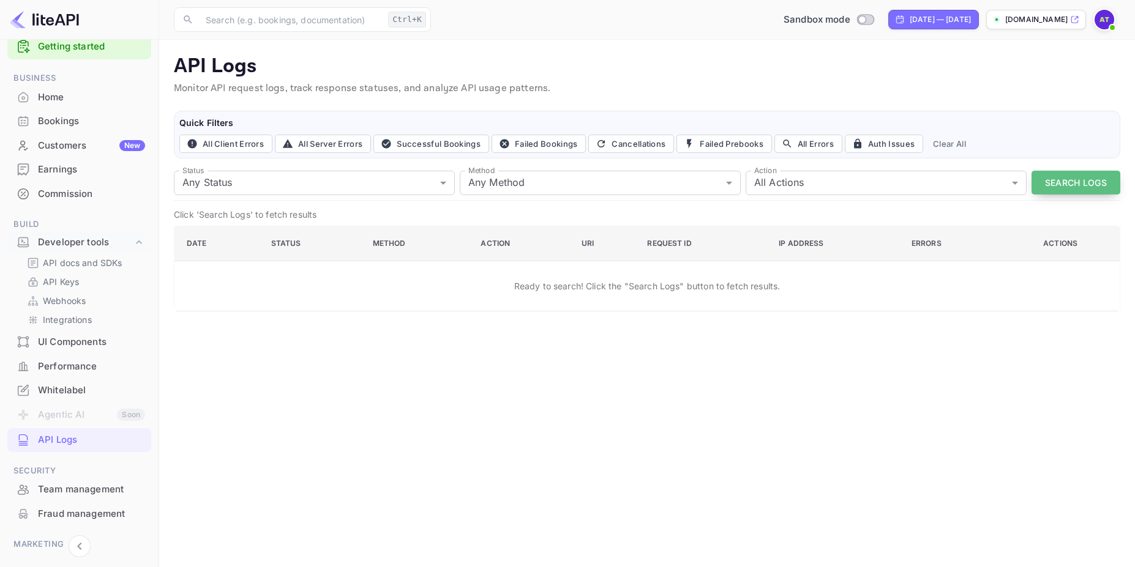
click at [1056, 182] on button "Search Logs" at bounding box center [1075, 183] width 89 height 24
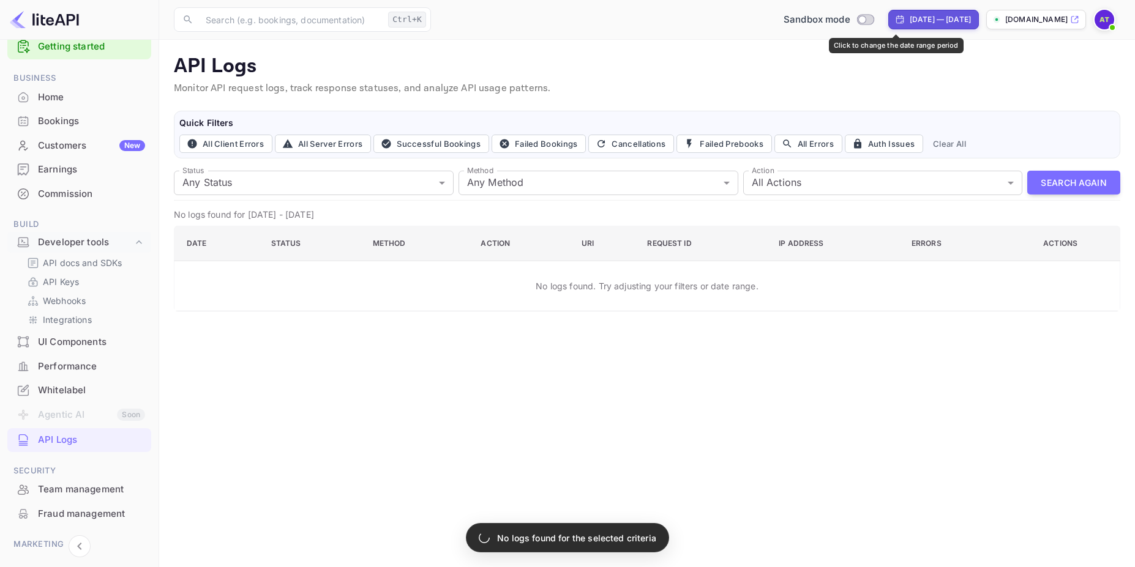
click at [893, 11] on div "[DATE] — [DATE]" at bounding box center [933, 20] width 91 height 20
select select "6"
select select "2025"
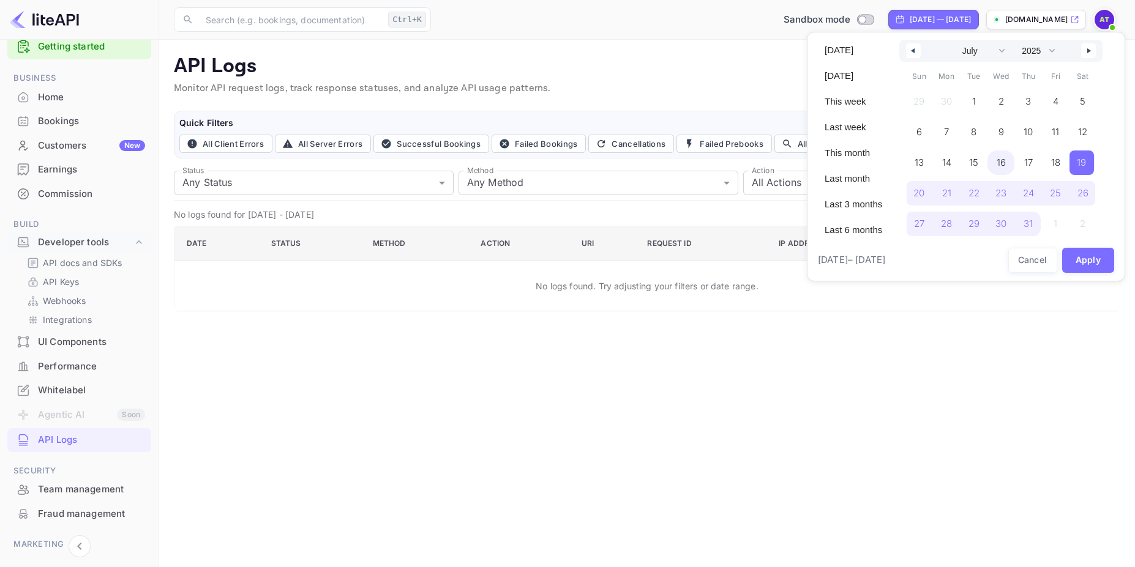
click at [1008, 165] on span "16" at bounding box center [1001, 163] width 28 height 24
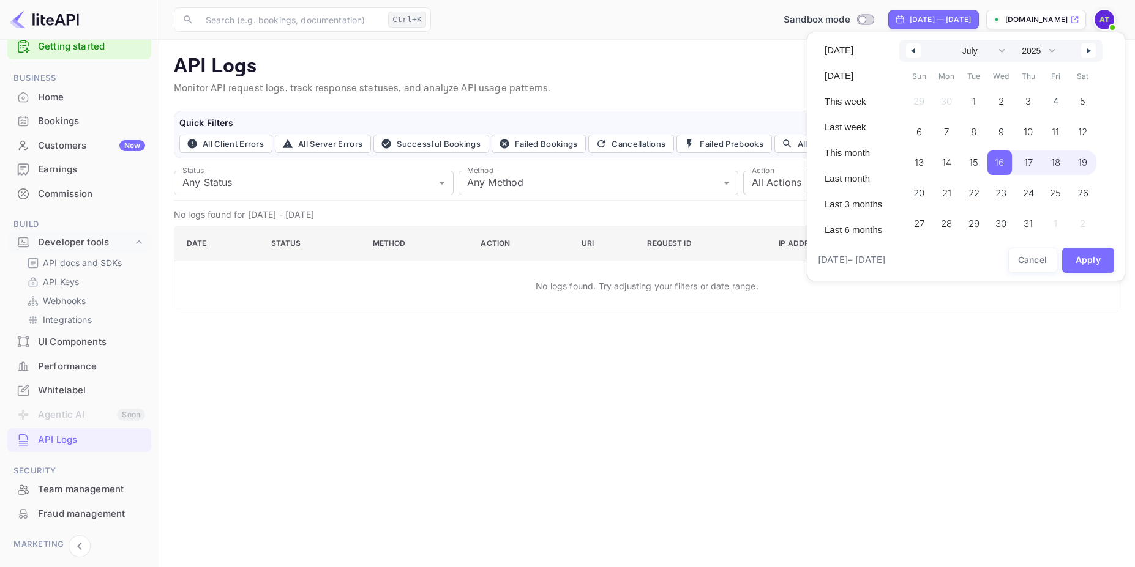
click at [1083, 168] on span "19" at bounding box center [1082, 163] width 9 height 22
click at [1081, 267] on button "Apply" at bounding box center [1088, 260] width 53 height 25
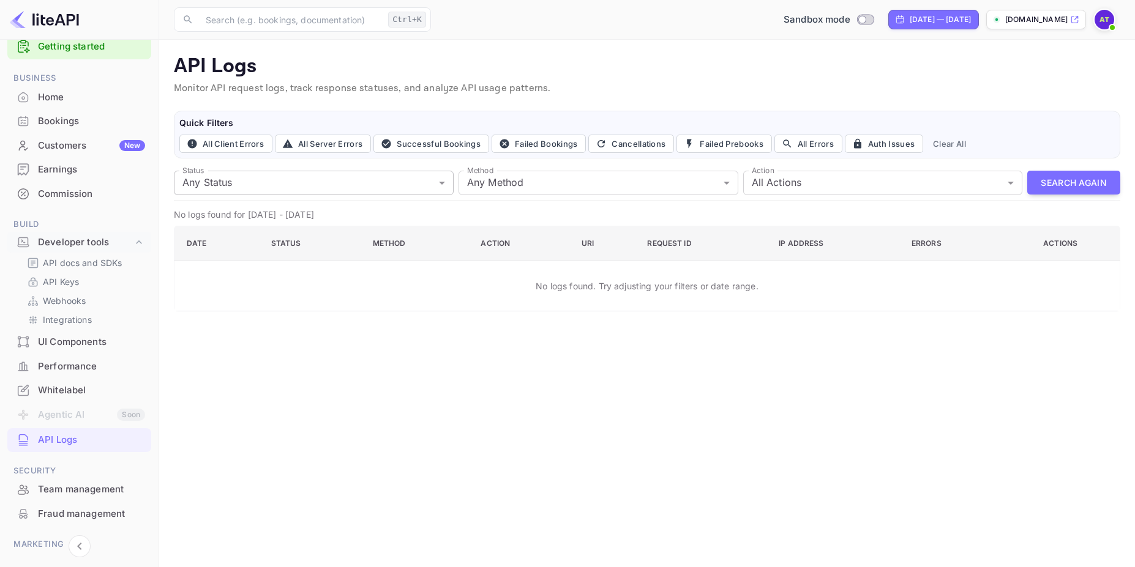
click at [353, 183] on body "Getting started Business Home Bookings Customers New Earnings Commission Build …" at bounding box center [567, 283] width 1135 height 567
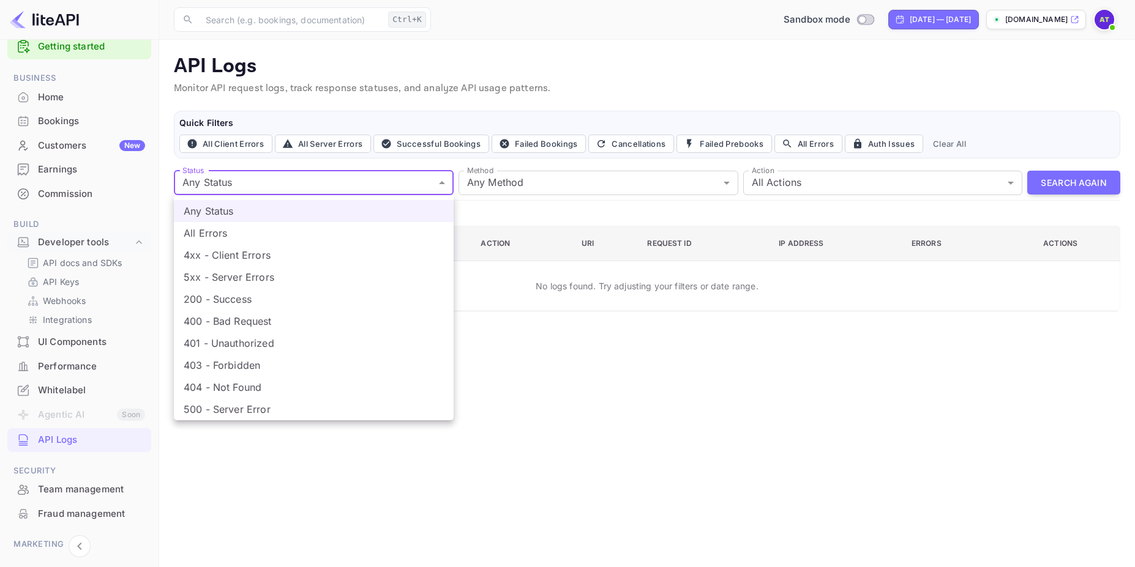
click at [557, 173] on div at bounding box center [567, 283] width 1135 height 567
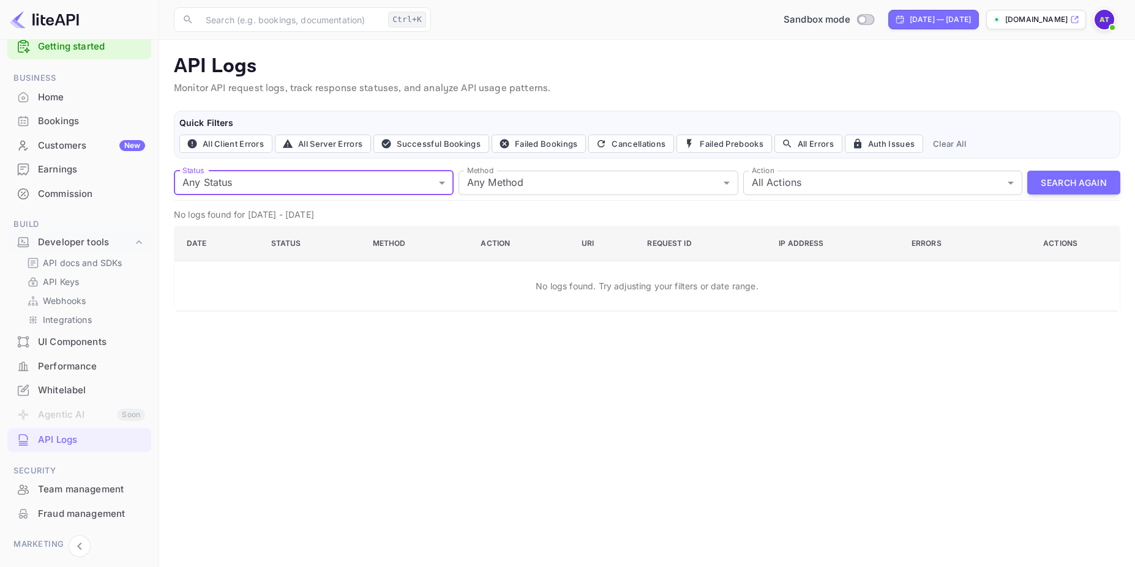
click at [611, 182] on body "Getting started Business Home Bookings Customers New Earnings Commission Build …" at bounding box center [567, 283] width 1135 height 567
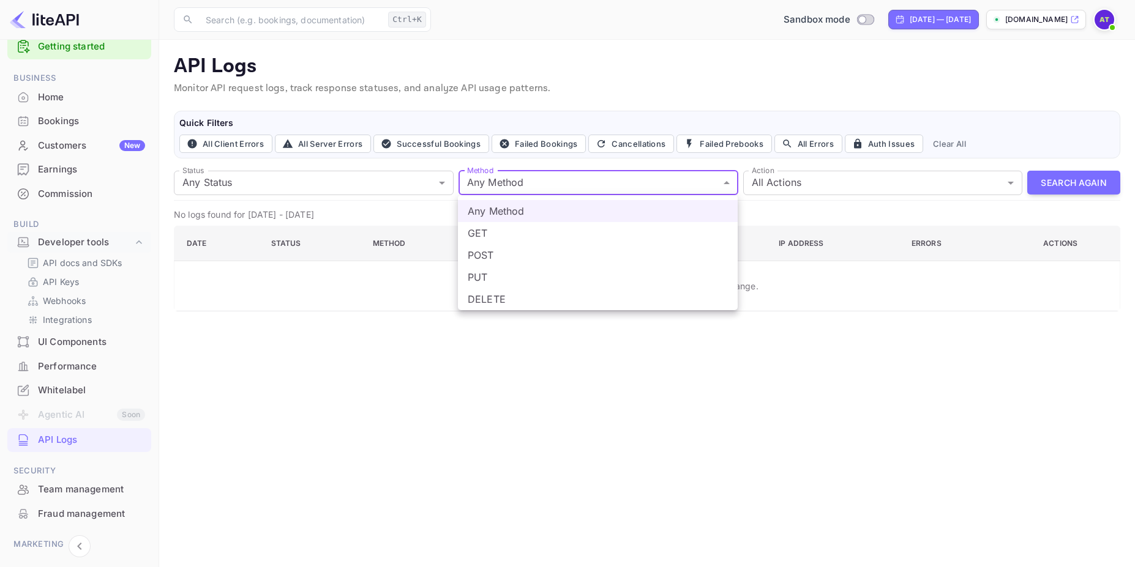
click at [799, 178] on div at bounding box center [567, 283] width 1135 height 567
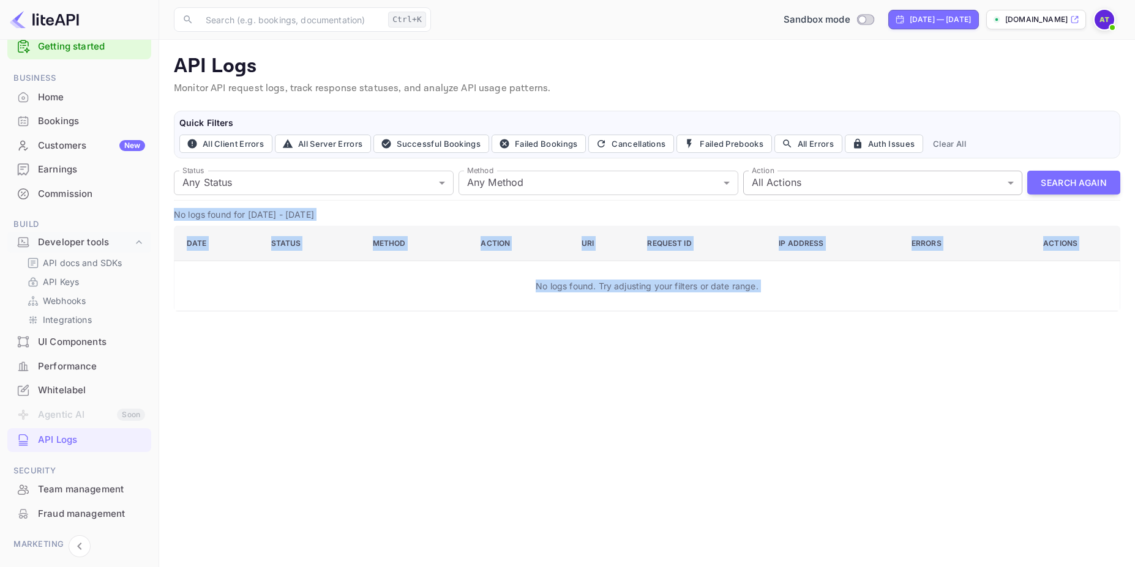
click at [826, 190] on body "Getting started Business Home Bookings Customers New Earnings Commission Build …" at bounding box center [567, 283] width 1135 height 567
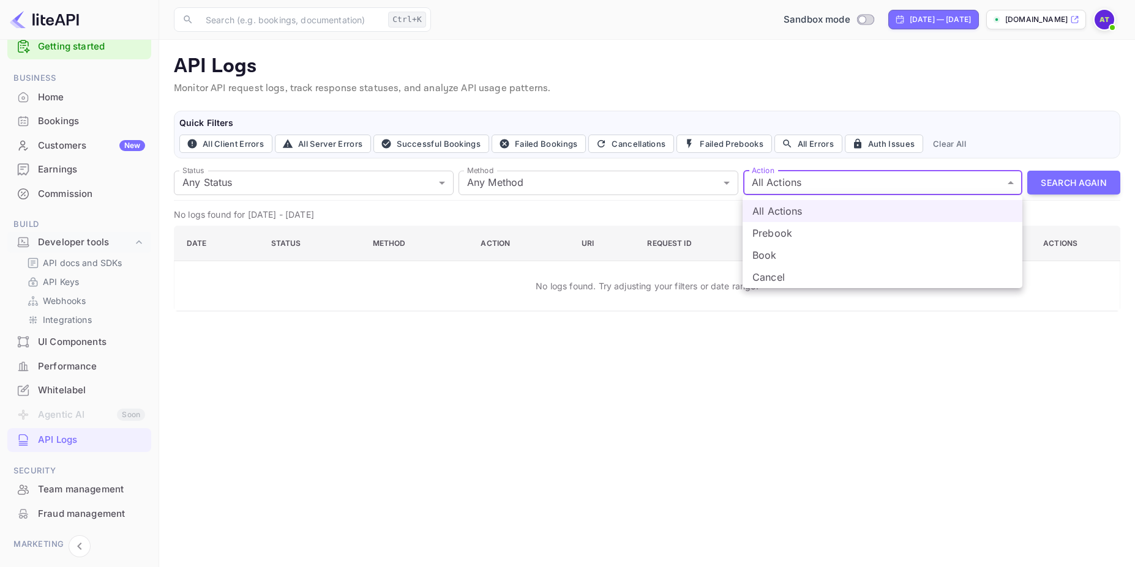
click at [690, 382] on div at bounding box center [567, 283] width 1135 height 567
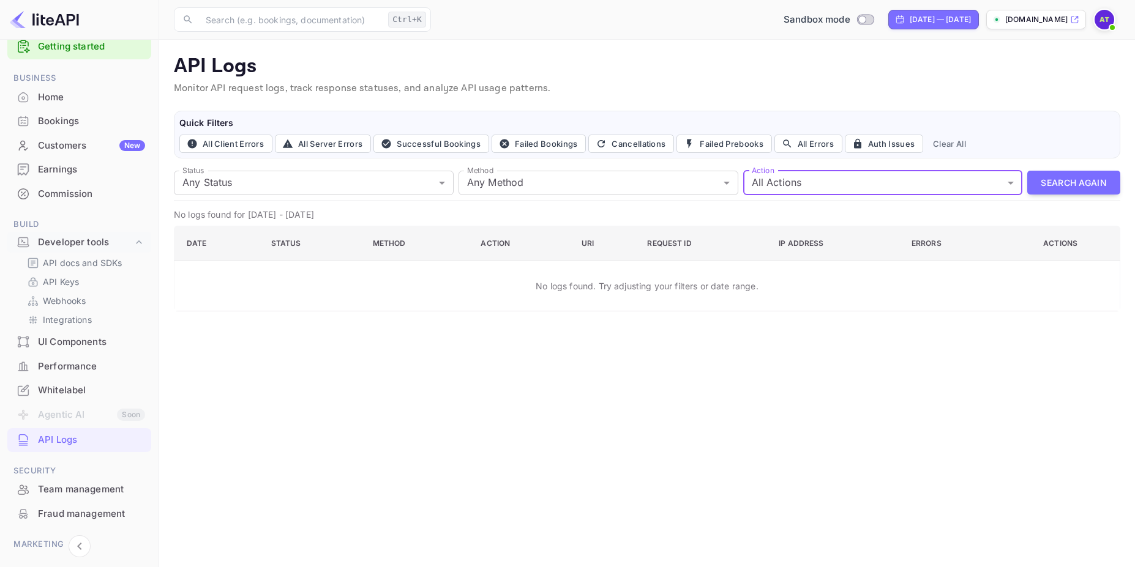
click at [60, 136] on div "Customers New" at bounding box center [79, 146] width 144 height 24
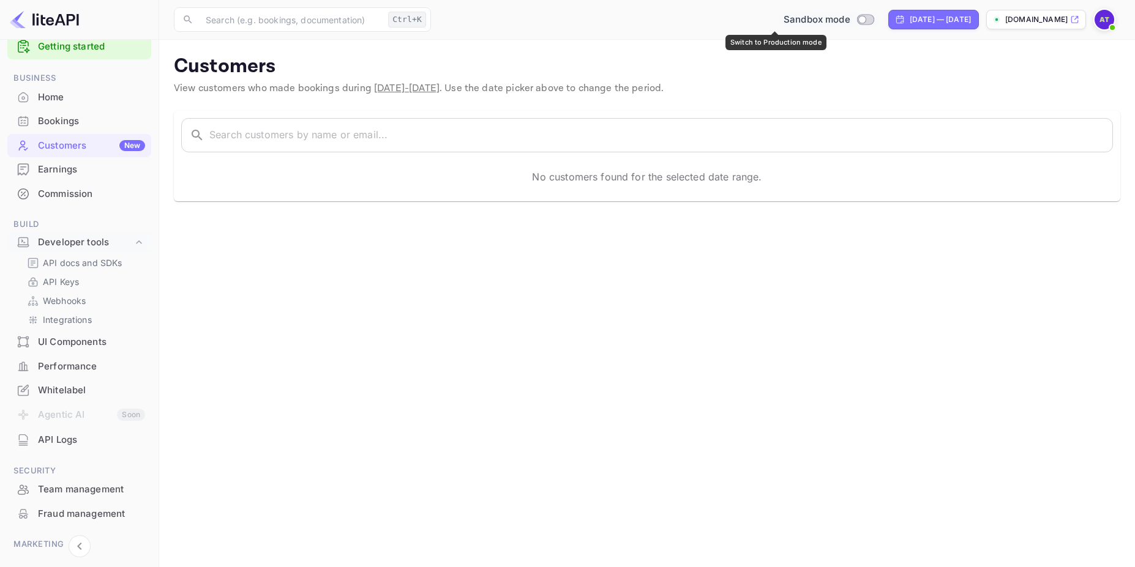
click at [849, 21] on input "Switch to Production mode" at bounding box center [861, 19] width 24 height 8
checkbox input "true"
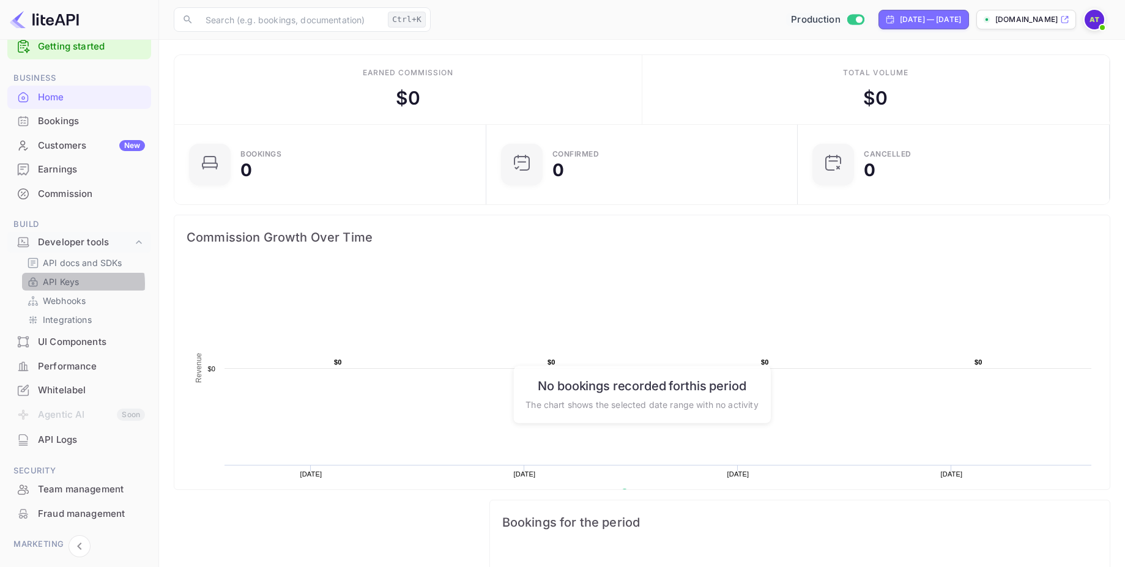
click at [59, 284] on p "API Keys" at bounding box center [61, 281] width 36 height 13
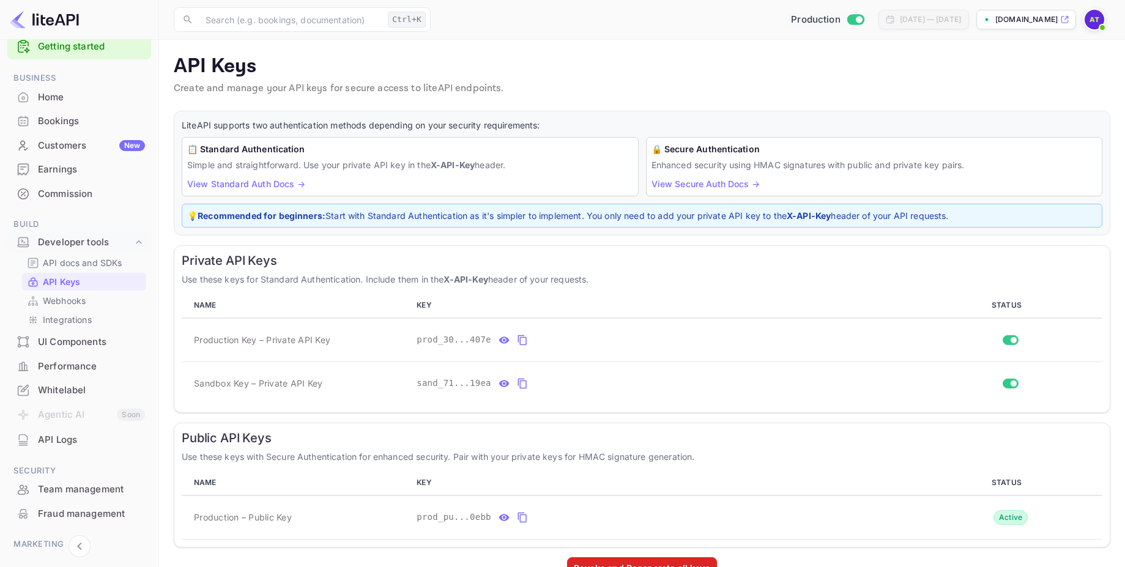
scroll to position [32, 0]
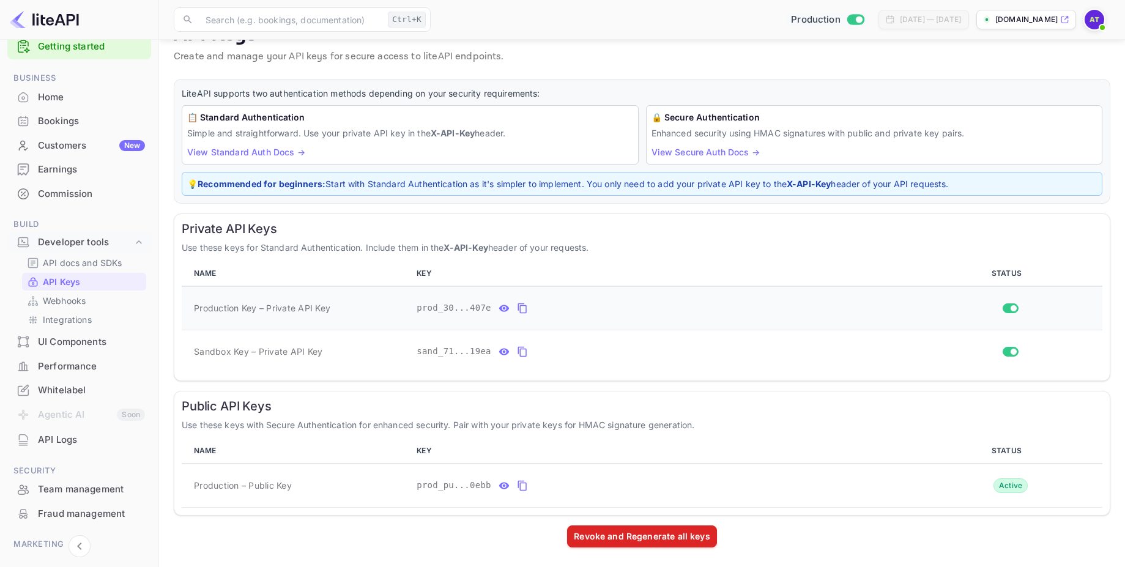
click at [285, 305] on span "Production Key – Private API Key" at bounding box center [262, 308] width 136 height 13
click at [502, 305] on icon "private api keys table" at bounding box center [504, 308] width 11 height 15
click at [669, 309] on icon "private api keys table" at bounding box center [665, 308] width 11 height 15
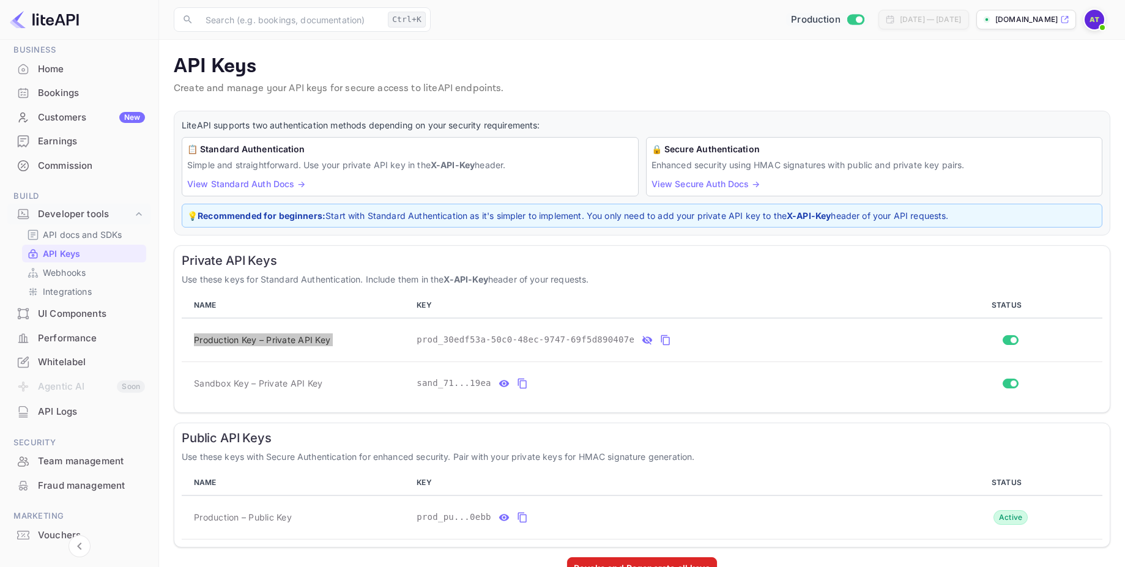
scroll to position [99, 0]
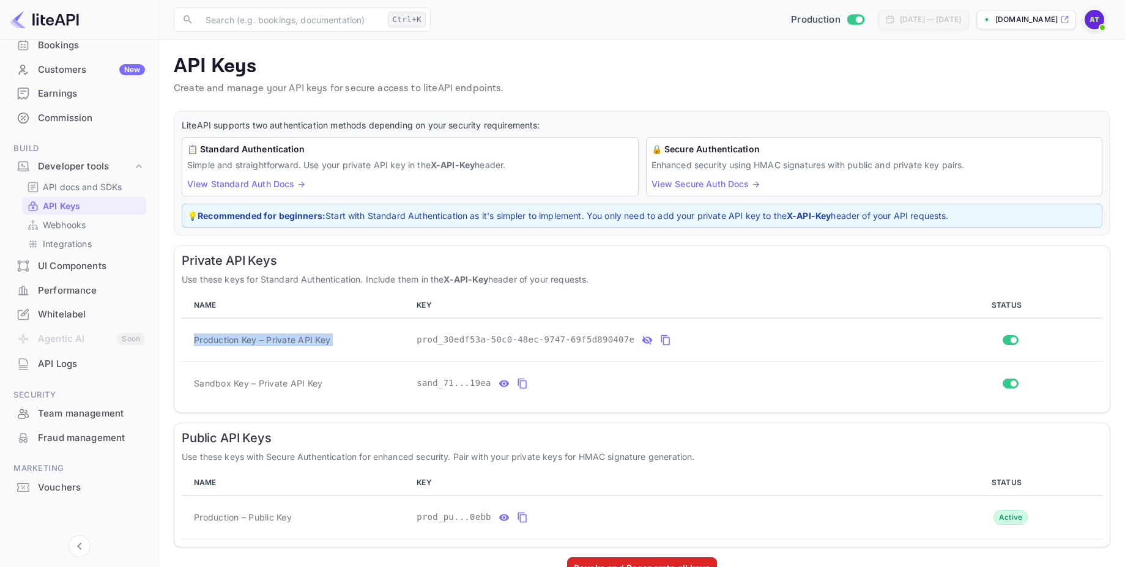
click at [72, 316] on div "Whitelabel" at bounding box center [91, 315] width 107 height 14
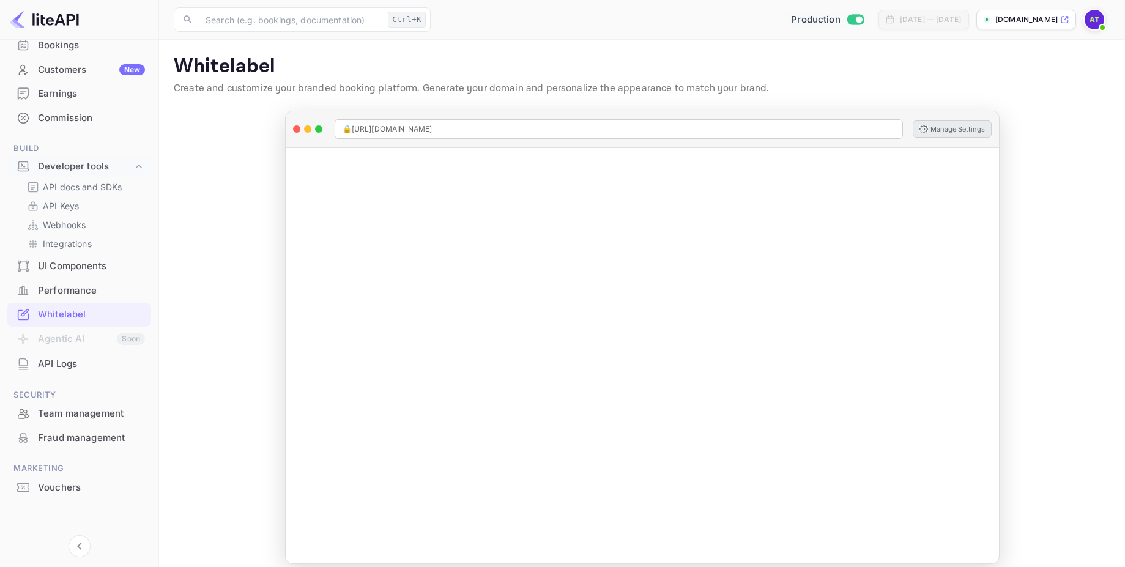
click at [944, 130] on button "Manage Settings" at bounding box center [952, 129] width 79 height 17
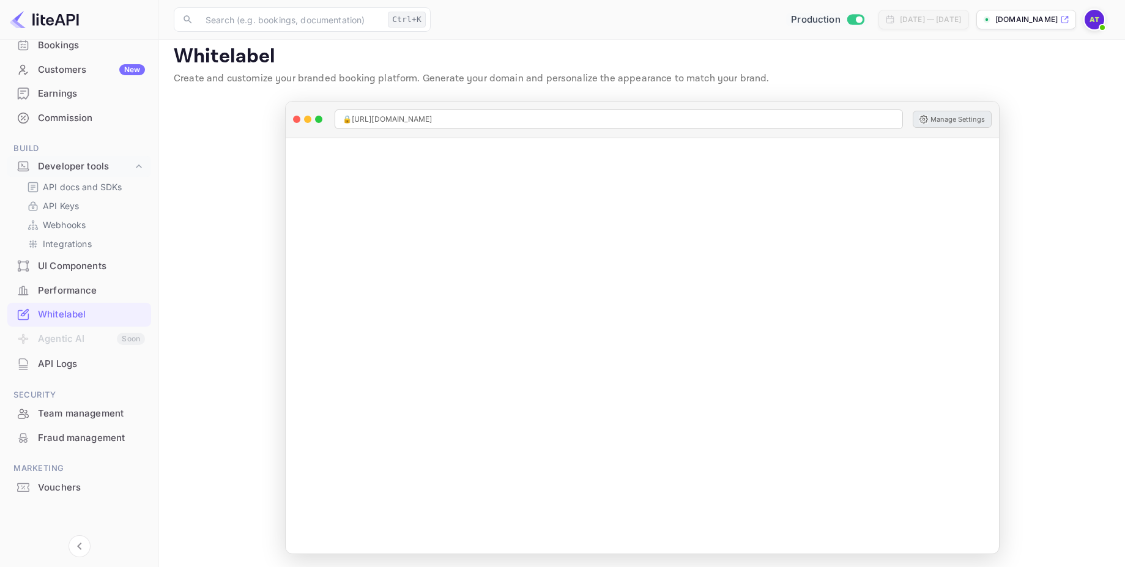
scroll to position [12, 0]
click at [72, 212] on div "API Keys" at bounding box center [84, 206] width 124 height 18
click at [66, 207] on p "API Keys" at bounding box center [61, 206] width 36 height 13
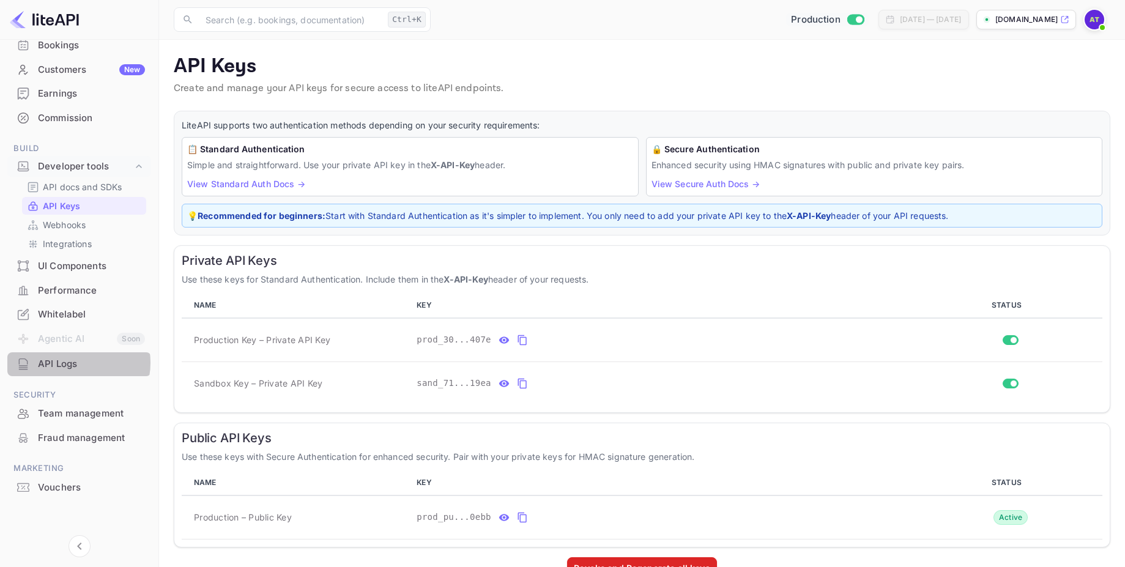
click at [70, 363] on div "API Logs" at bounding box center [91, 364] width 107 height 14
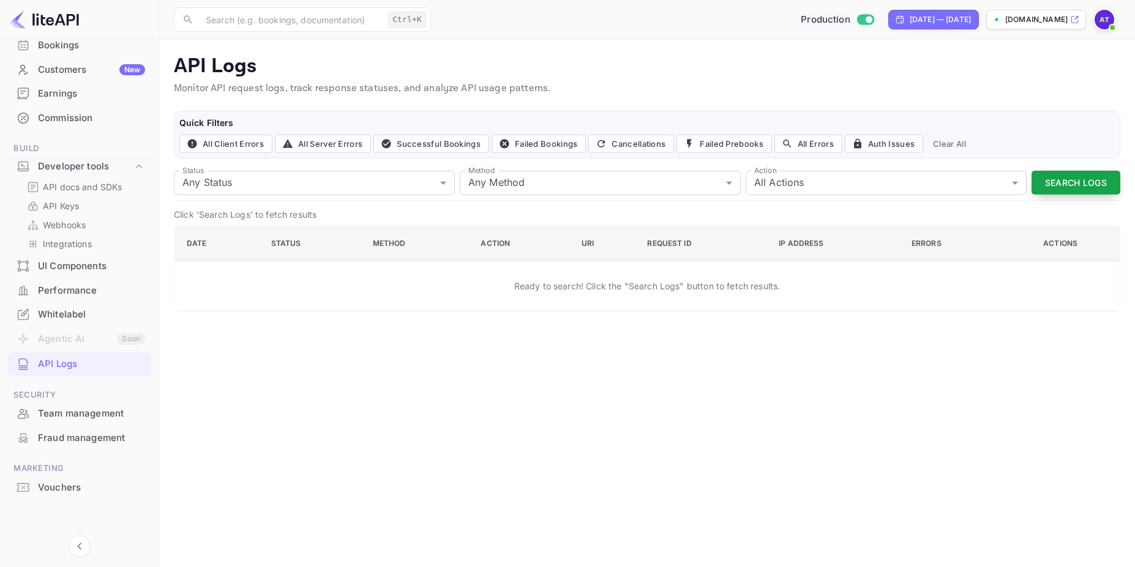
click at [1047, 187] on button "Search Logs" at bounding box center [1075, 183] width 89 height 24
click at [68, 204] on p "API Keys" at bounding box center [61, 206] width 36 height 13
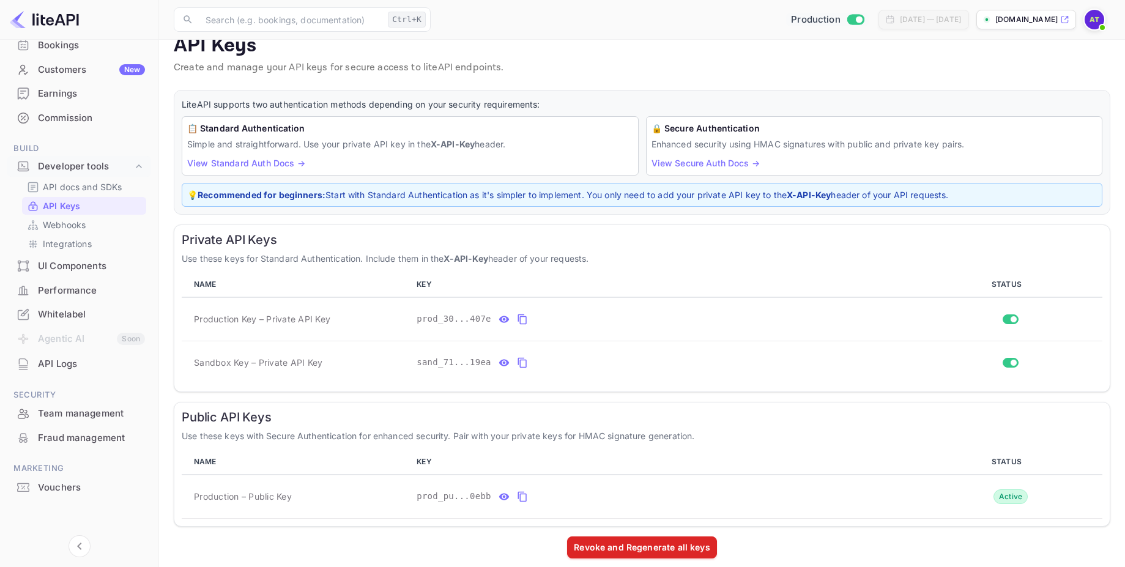
scroll to position [32, 0]
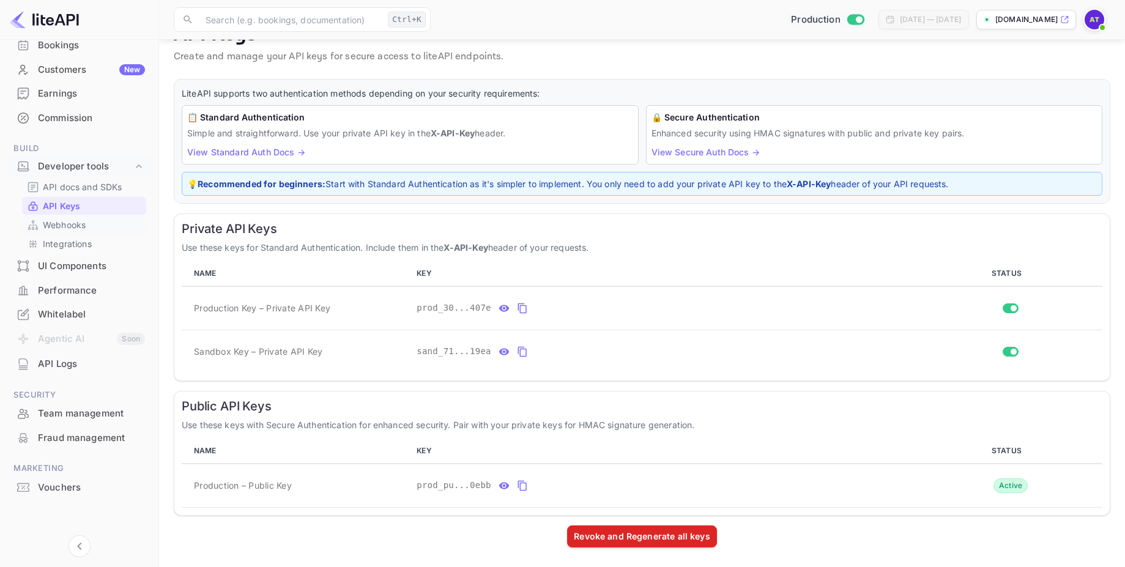
click at [64, 227] on p "Webhooks" at bounding box center [64, 224] width 43 height 13
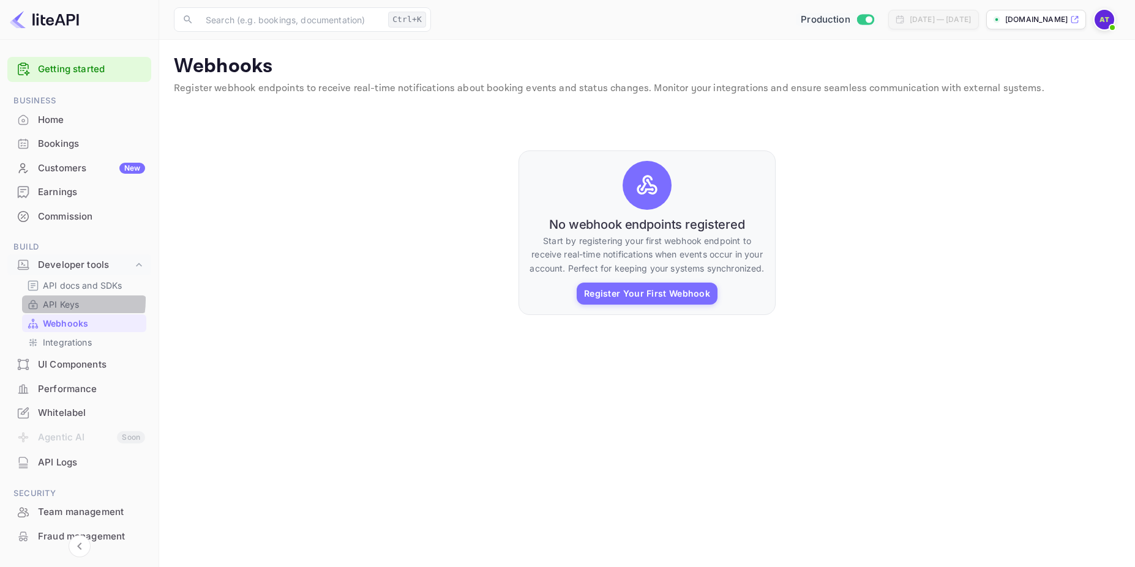
click at [55, 300] on p "API Keys" at bounding box center [61, 304] width 36 height 13
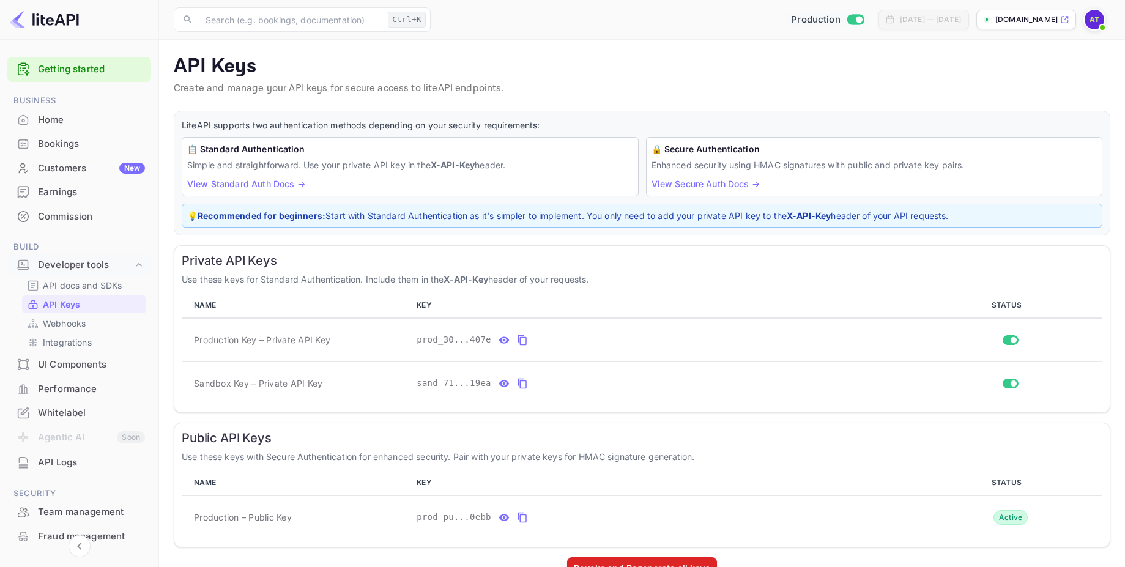
scroll to position [32, 0]
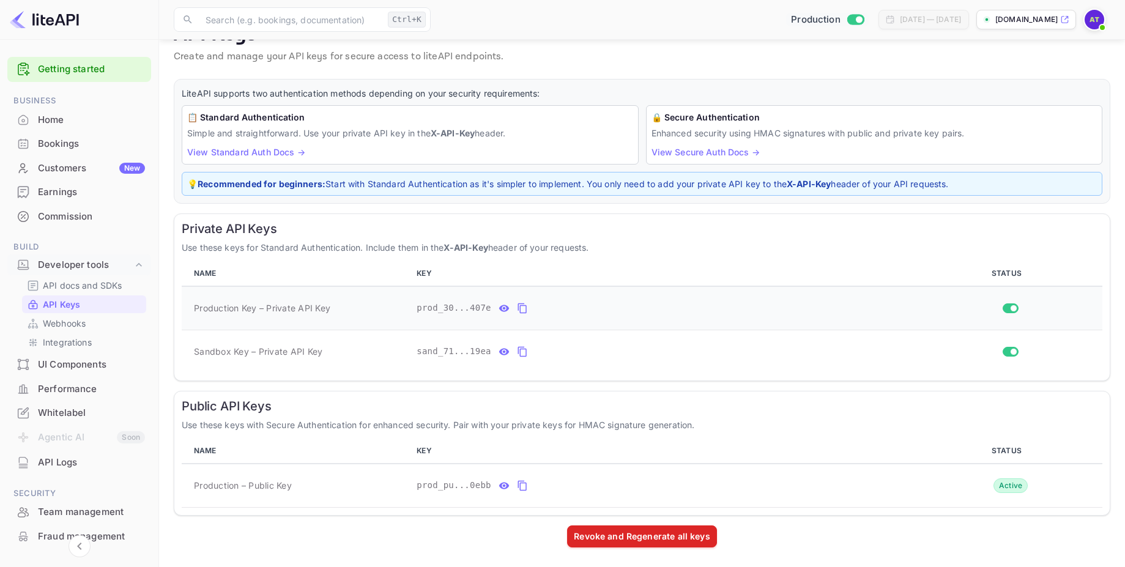
click at [217, 307] on span "Production Key – Private API Key" at bounding box center [262, 308] width 136 height 13
click at [222, 487] on span "Production – Public Key" at bounding box center [243, 485] width 98 height 13
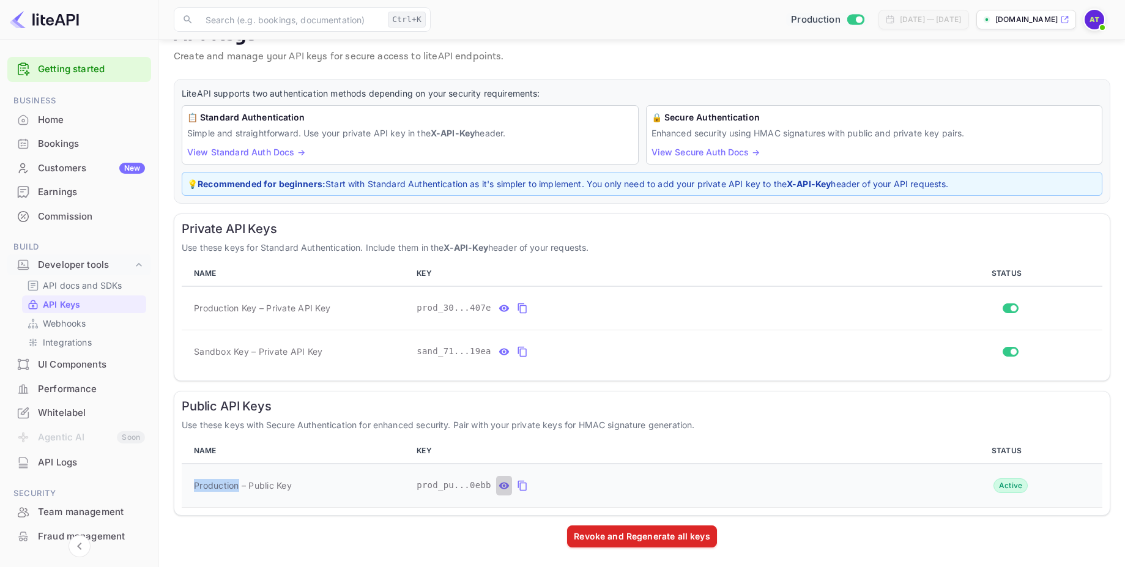
click at [498, 488] on button "public api keys table" at bounding box center [504, 486] width 16 height 20
click at [507, 310] on icon "private api keys table" at bounding box center [504, 308] width 10 height 7
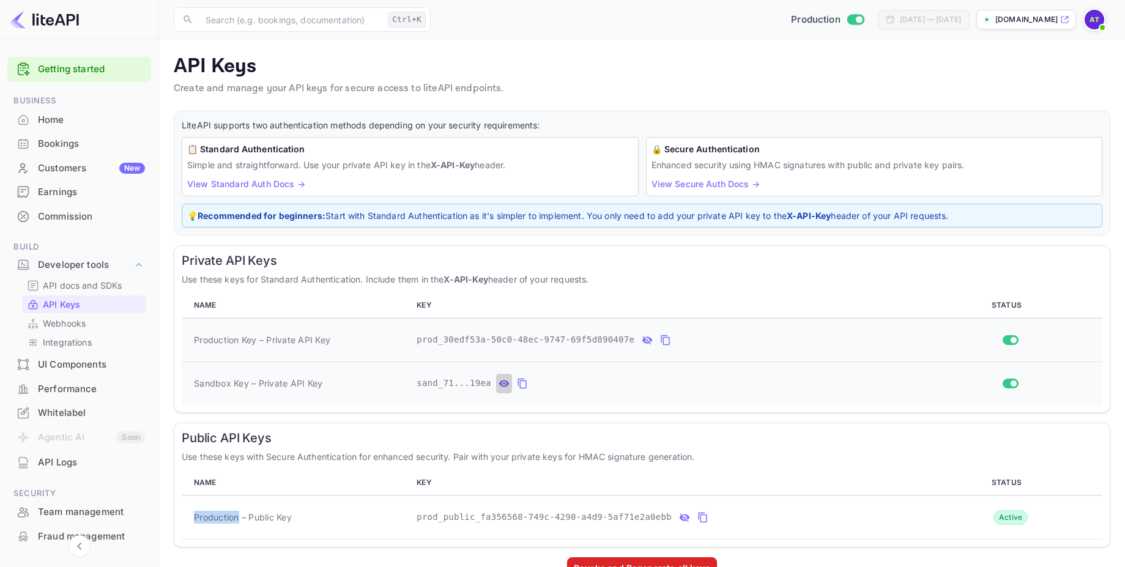
click at [506, 390] on icon "private api keys table" at bounding box center [504, 383] width 11 height 15
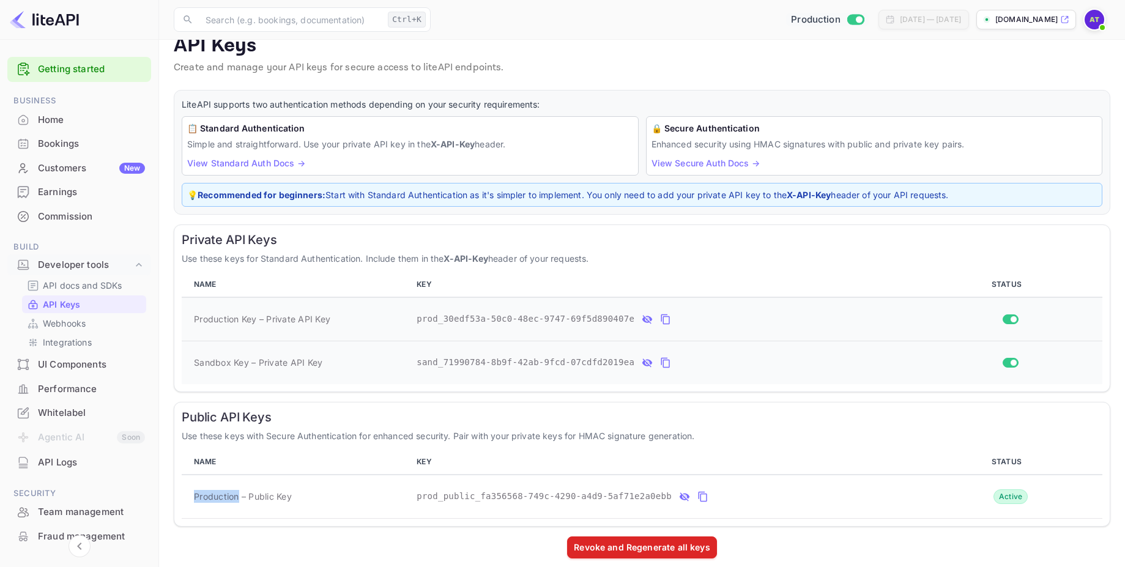
scroll to position [32, 0]
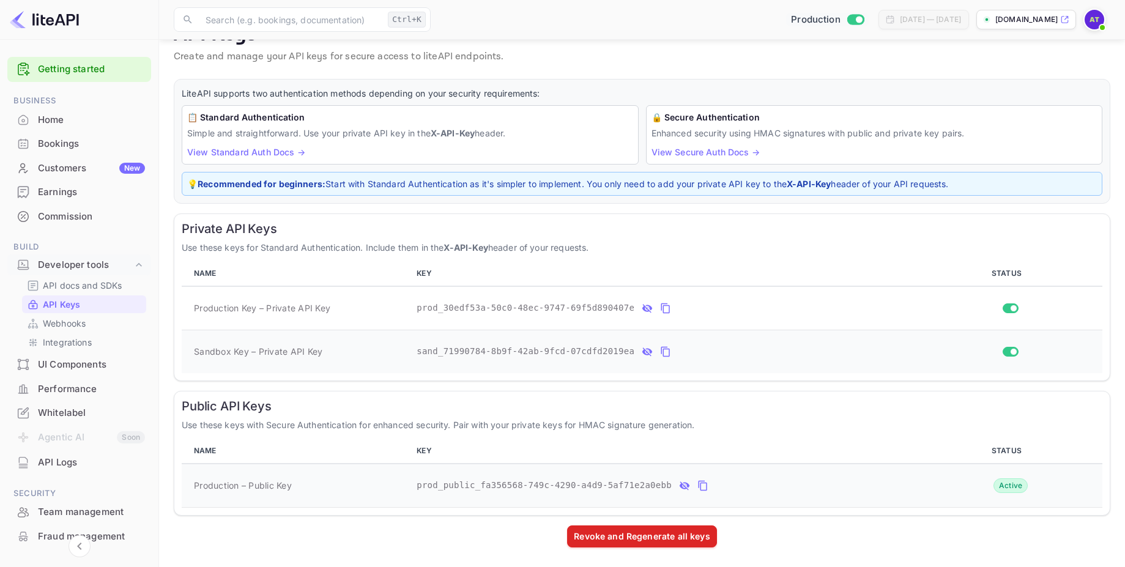
click at [472, 486] on span "prod_public_fa356568-749c-4290-a4d9-5af71e2a0ebb" at bounding box center [544, 485] width 255 height 13
click at [485, 487] on span "prod_public_fa356568-749c-4290-a4d9-5af71e2a0ebb" at bounding box center [544, 485] width 255 height 13
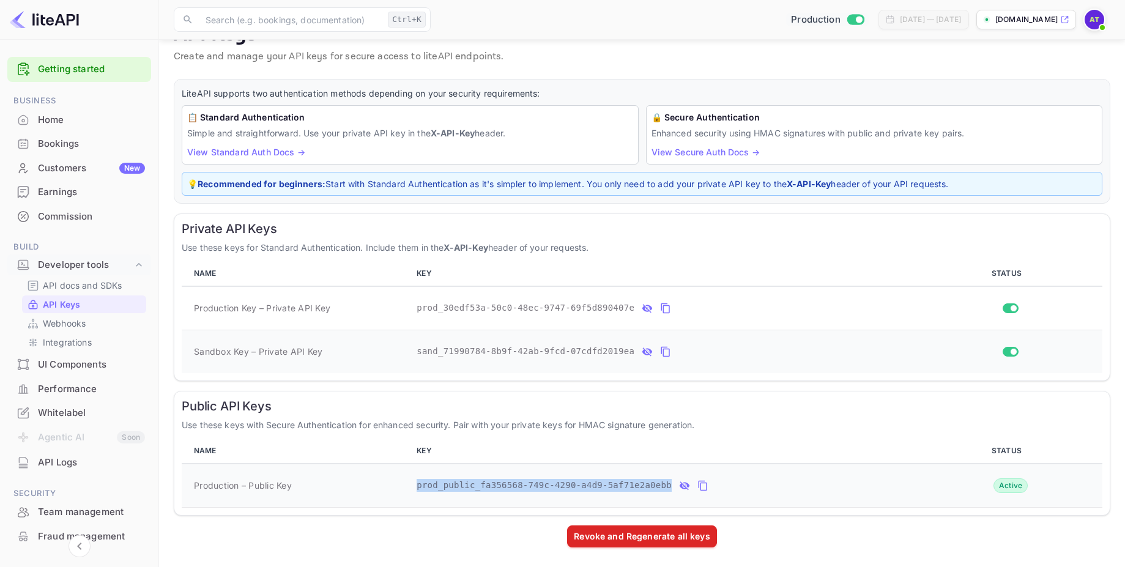
click at [485, 487] on span "prod_public_fa356568-749c-4290-a4d9-5af71e2a0ebb" at bounding box center [544, 485] width 255 height 13
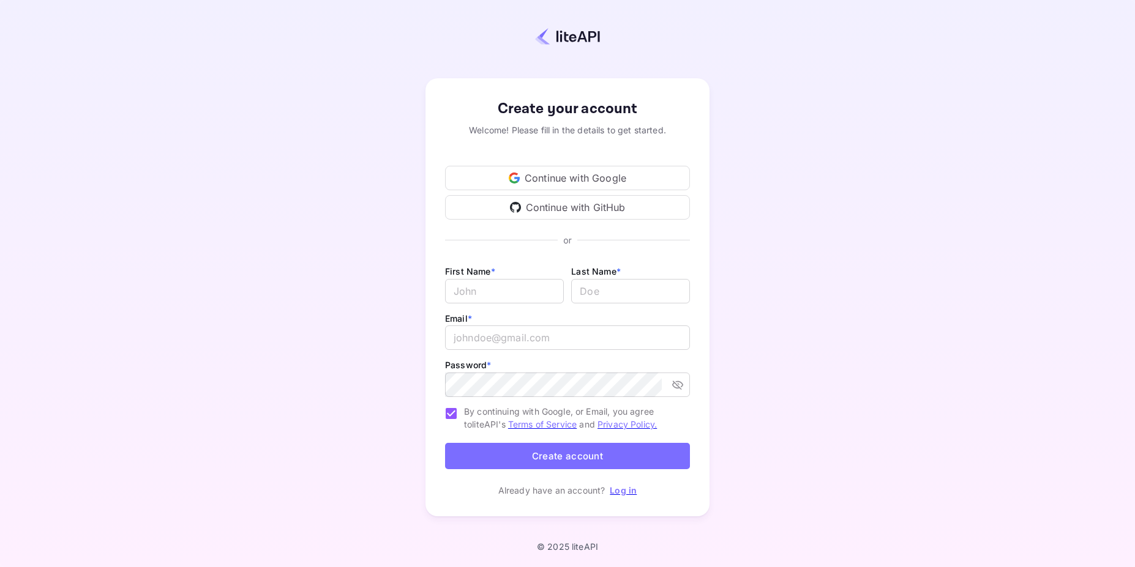
type input "[EMAIL_ADDRESS][DOMAIN_NAME]"
click at [628, 491] on link "Log in" at bounding box center [623, 490] width 27 height 10
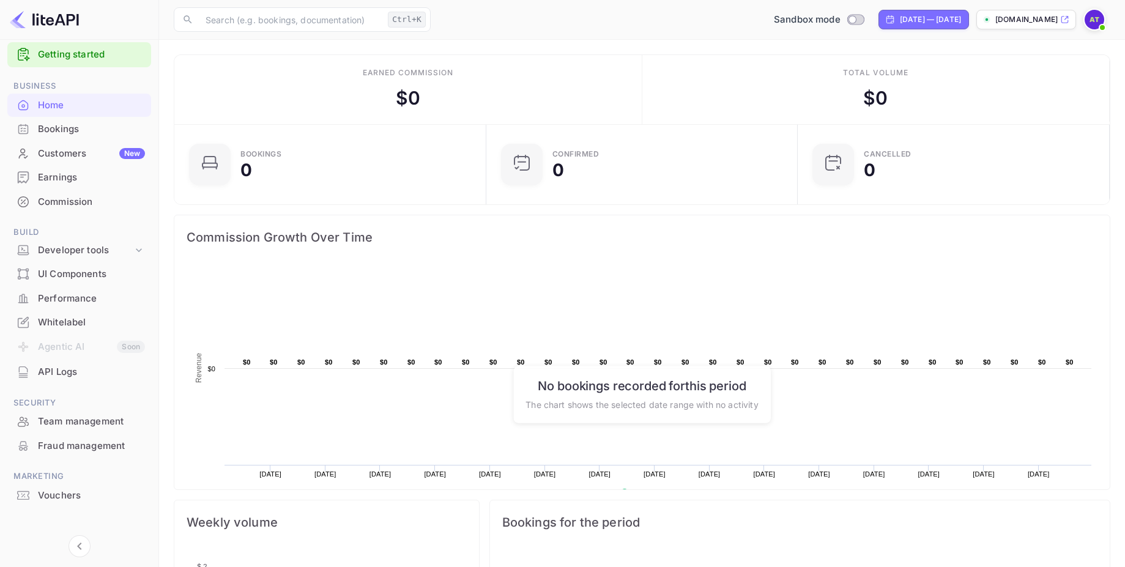
scroll to position [23, 0]
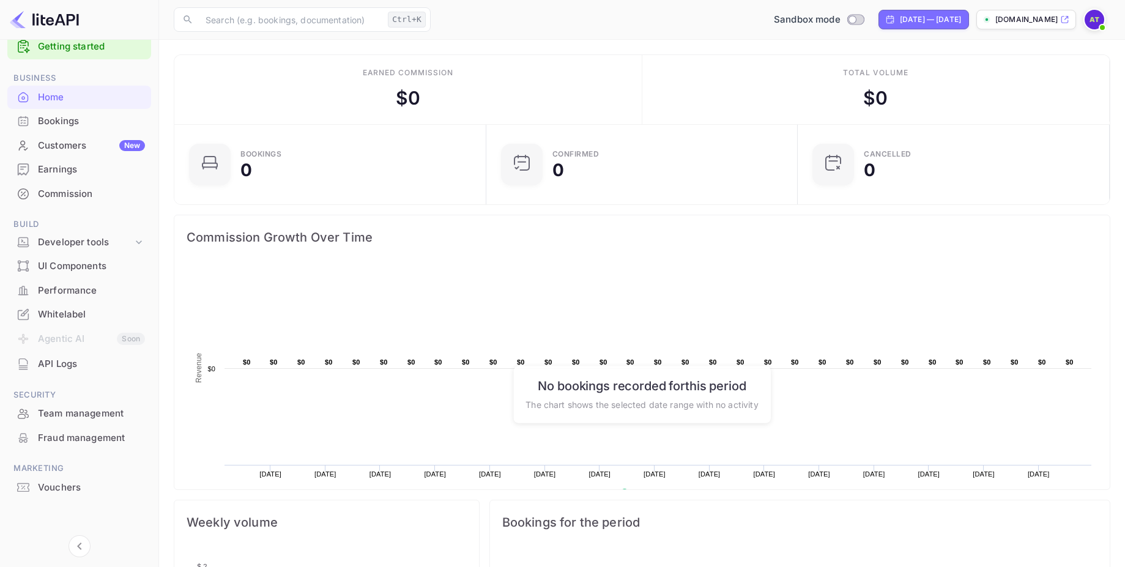
click at [1088, 13] on img at bounding box center [1095, 20] width 20 height 20
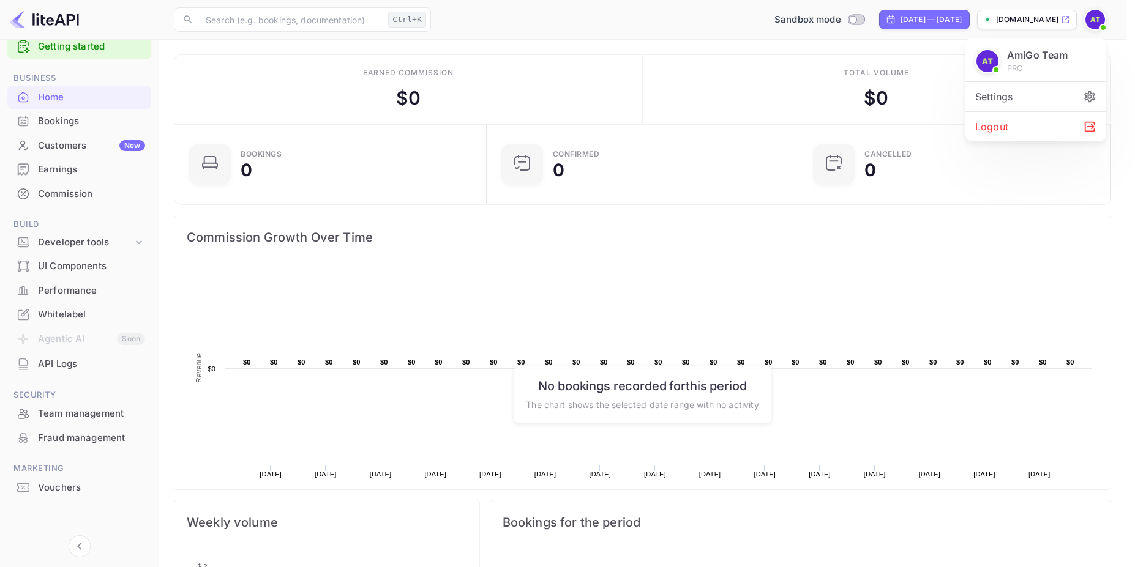
click at [649, 168] on div at bounding box center [567, 283] width 1135 height 567
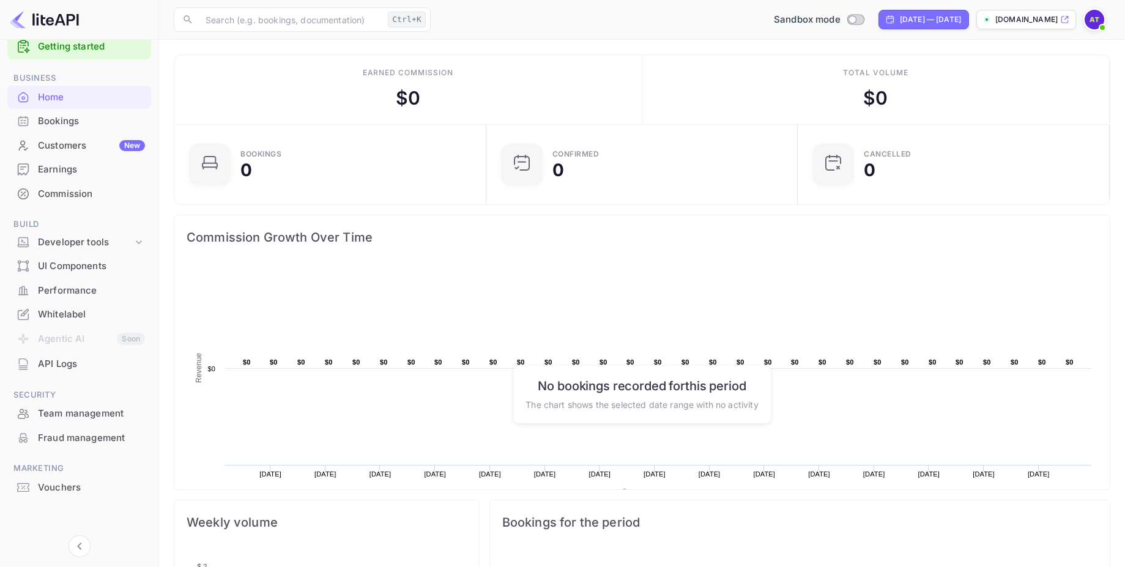
click at [68, 124] on div "Bookings" at bounding box center [91, 121] width 107 height 14
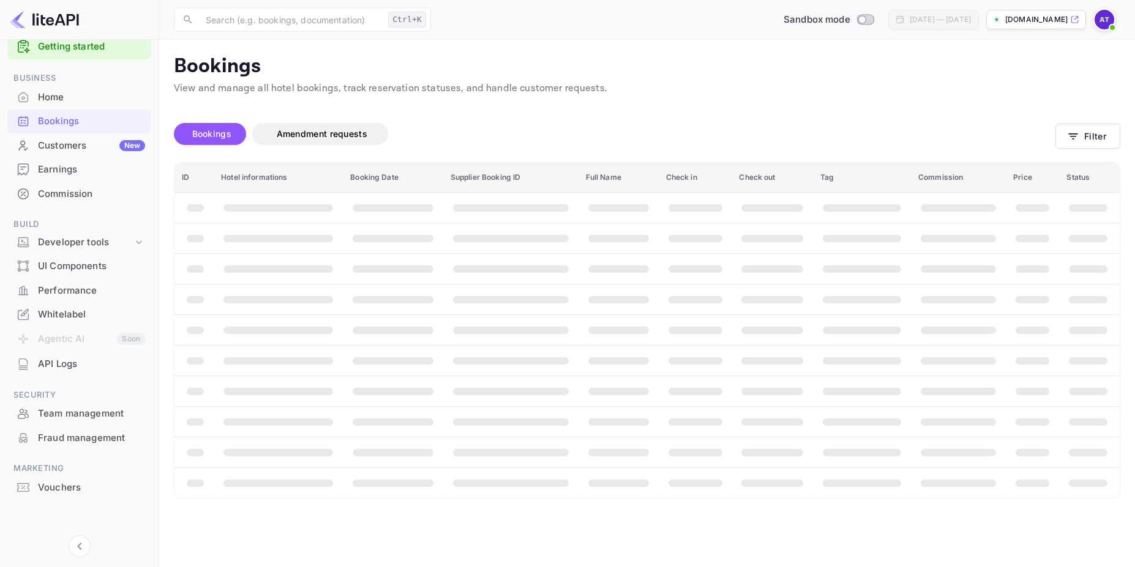
click at [61, 315] on div "Whitelabel" at bounding box center [91, 315] width 107 height 14
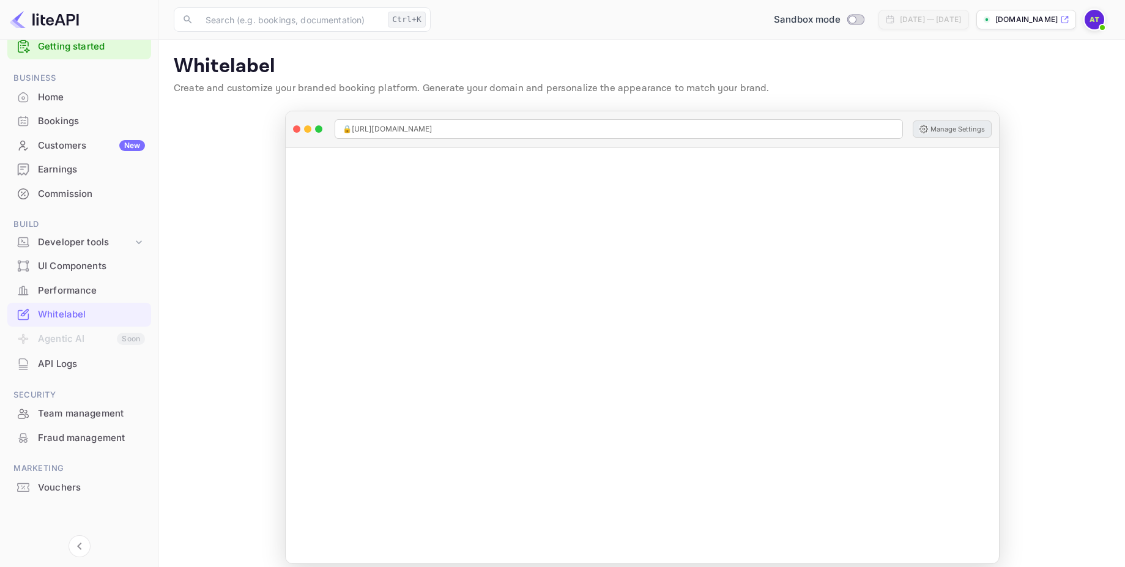
click at [950, 128] on button "Manage Settings" at bounding box center [952, 129] width 79 height 17
